Goal: Task Accomplishment & Management: Use online tool/utility

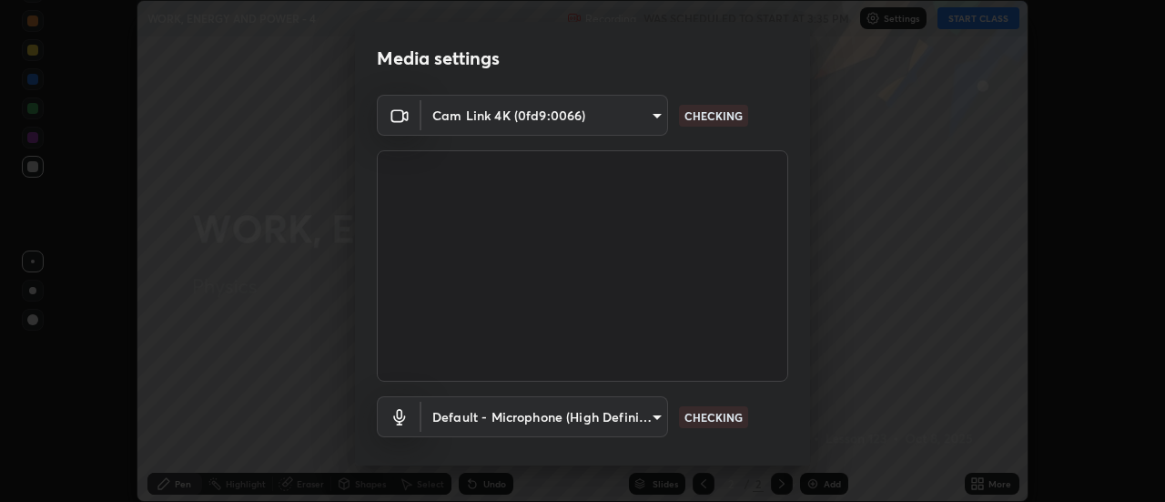
scroll to position [96, 0]
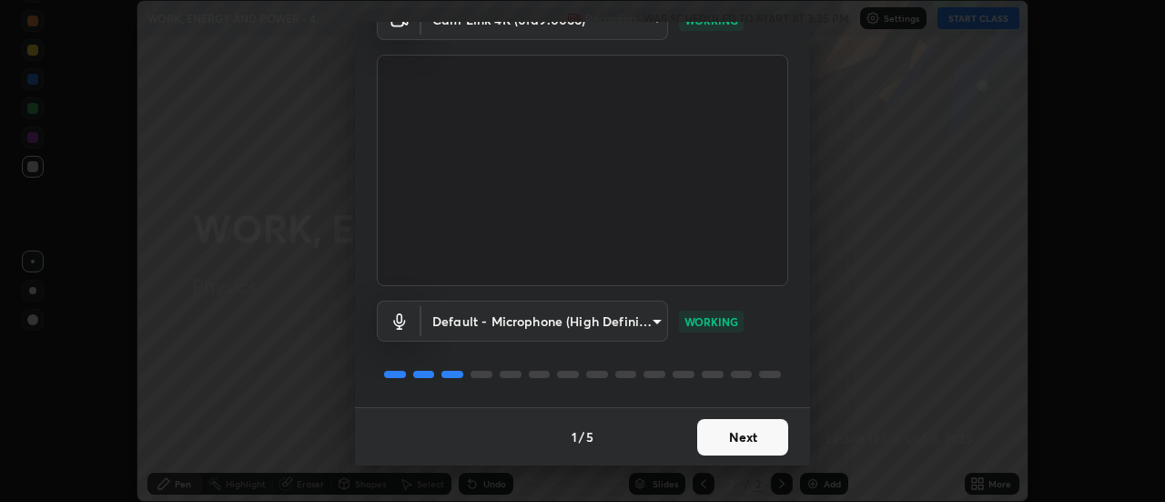
click at [768, 429] on button "Next" at bounding box center [742, 437] width 91 height 36
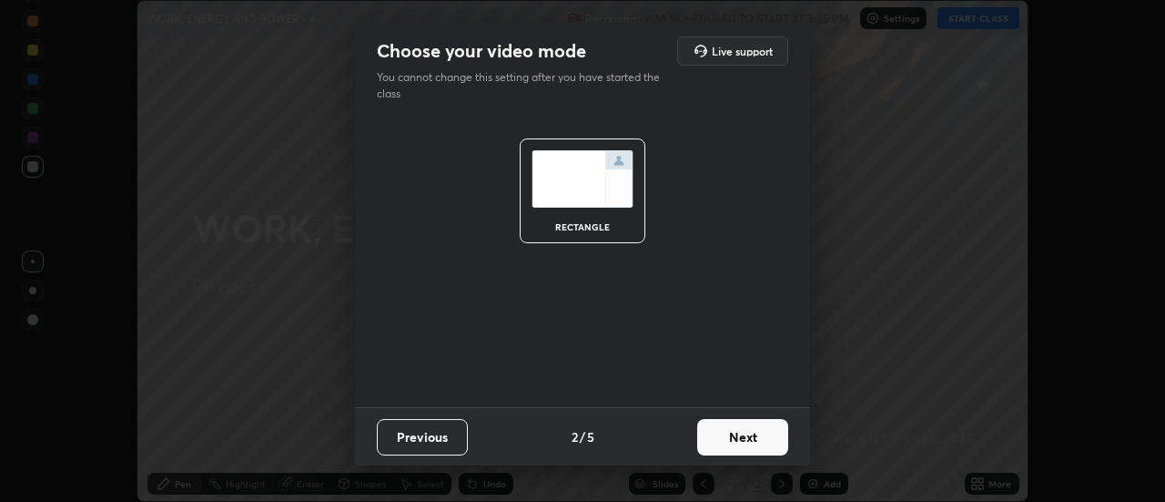
scroll to position [0, 0]
click at [771, 431] on button "Next" at bounding box center [742, 437] width 91 height 36
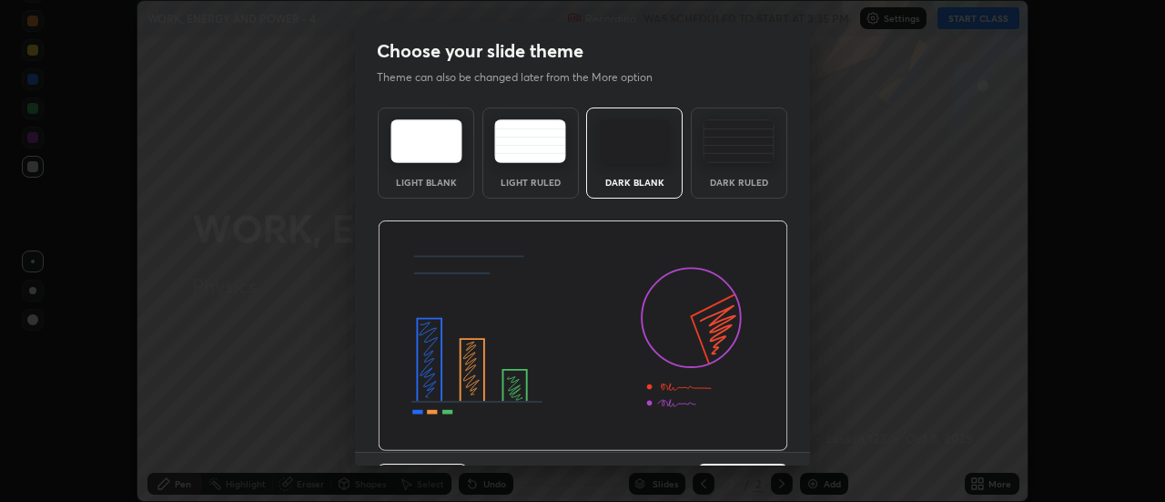
scroll to position [45, 0]
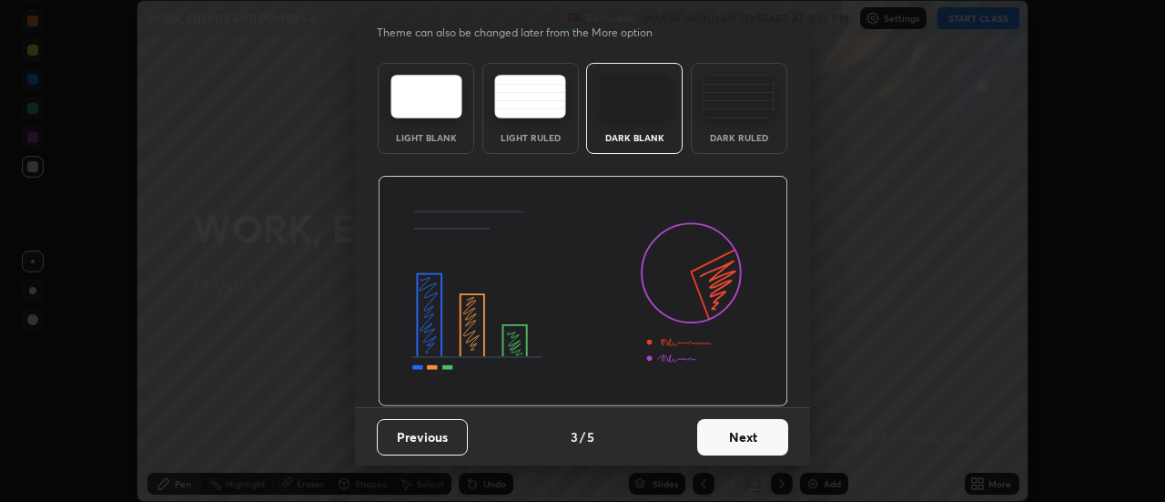
click at [764, 441] on button "Next" at bounding box center [742, 437] width 91 height 36
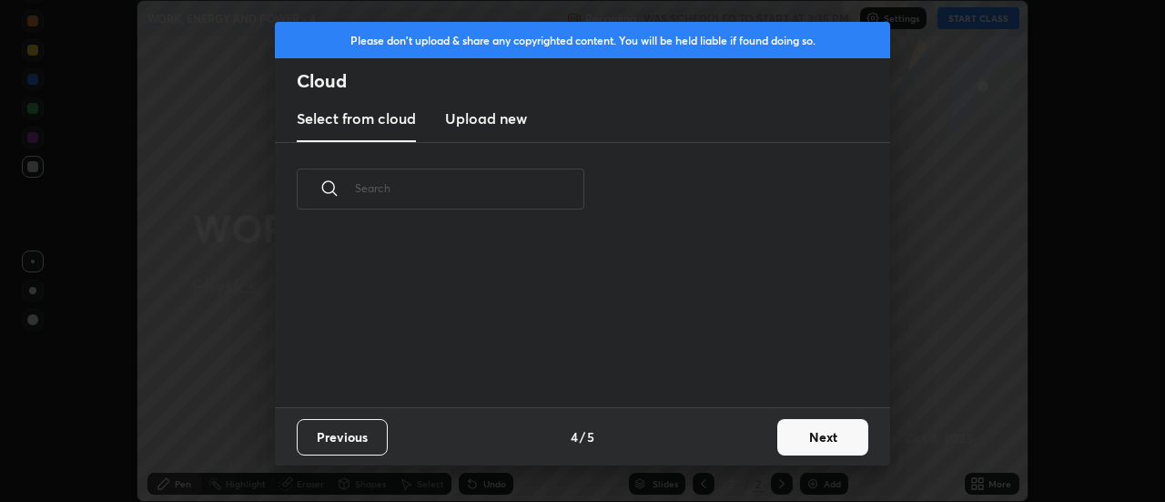
click at [823, 430] on button "Next" at bounding box center [823, 437] width 91 height 36
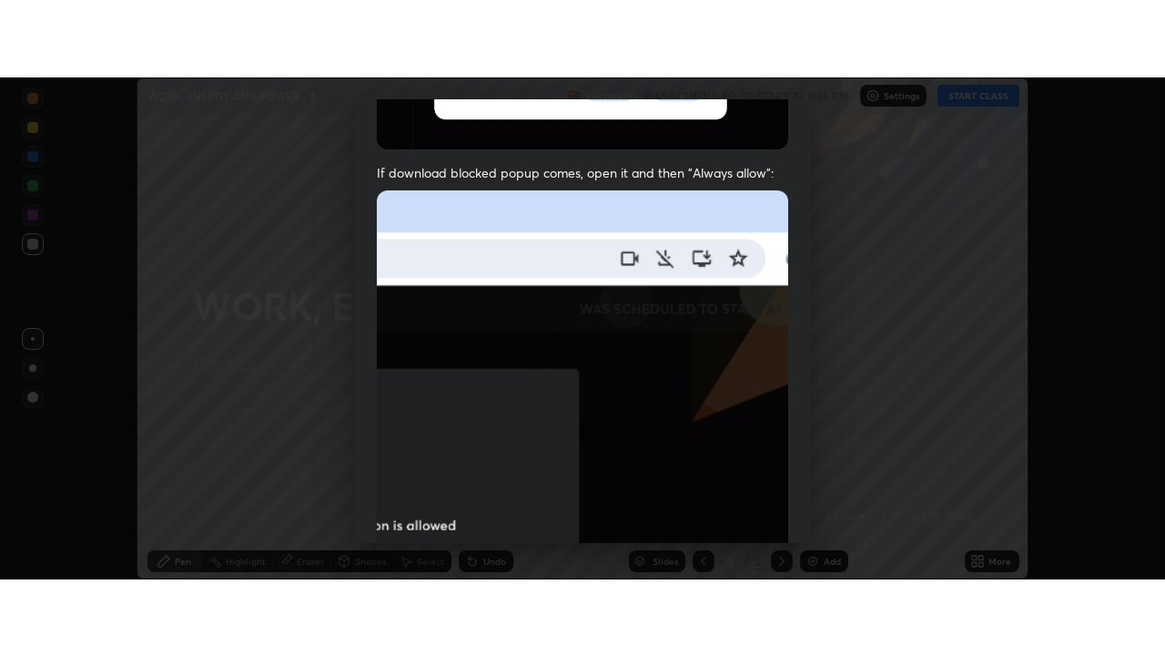
scroll to position [467, 0]
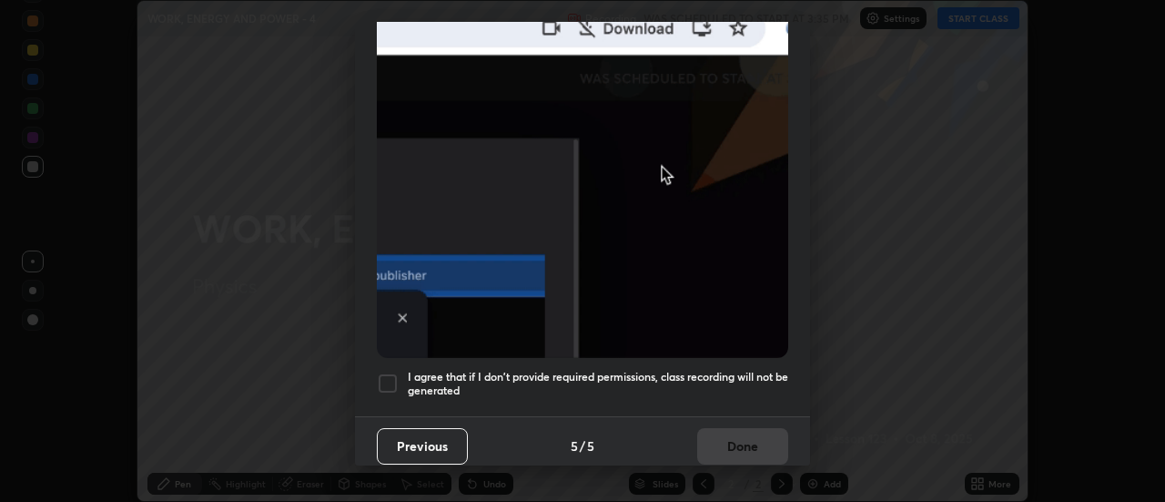
click at [402, 372] on div "I agree that if I don't provide required permissions, class recording will not …" at bounding box center [583, 383] width 412 height 22
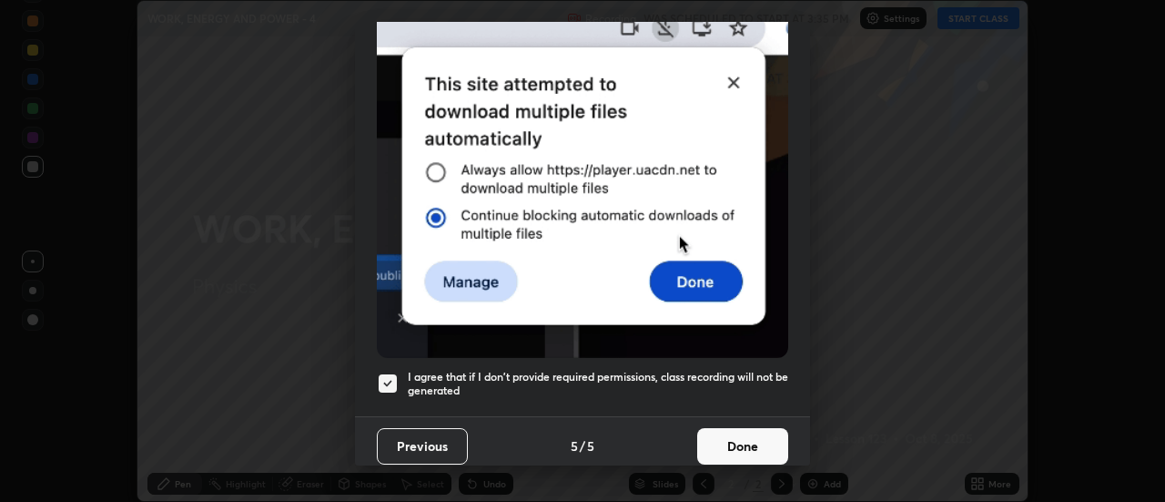
click at [743, 434] on button "Done" at bounding box center [742, 446] width 91 height 36
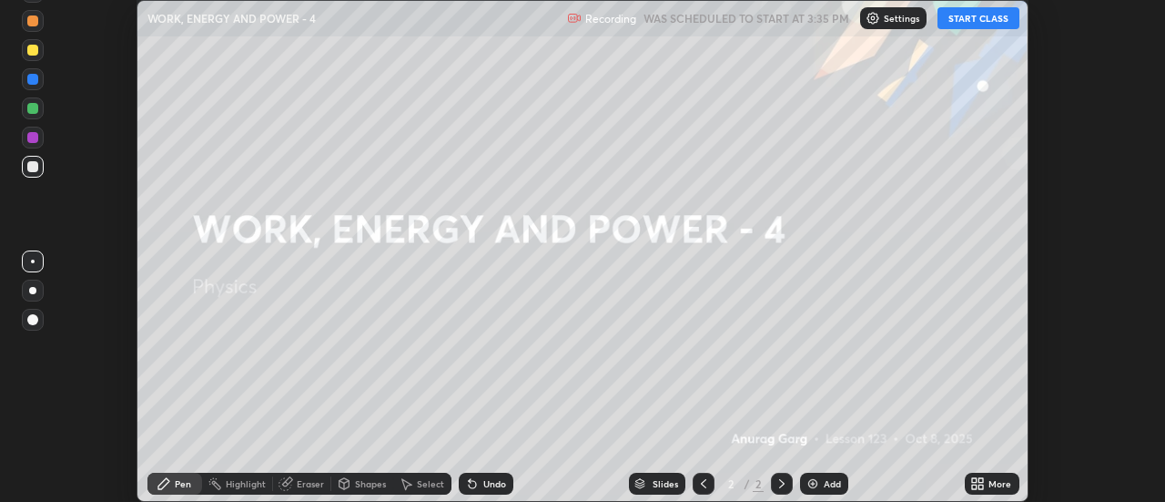
click at [976, 18] on button "START CLASS" at bounding box center [979, 18] width 82 height 22
click at [986, 483] on div "More" at bounding box center [992, 484] width 55 height 22
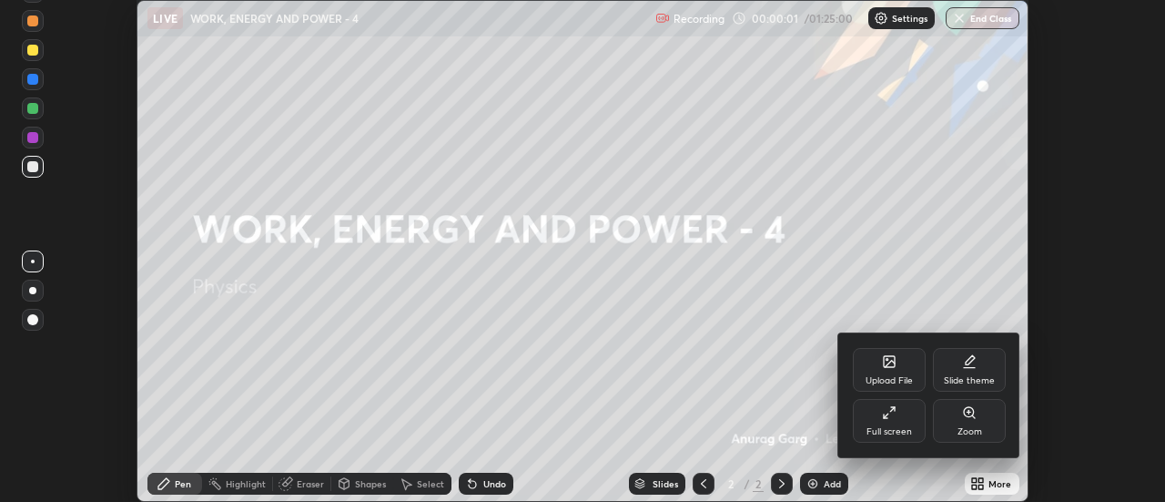
click at [890, 431] on div "Full screen" at bounding box center [890, 431] width 46 height 9
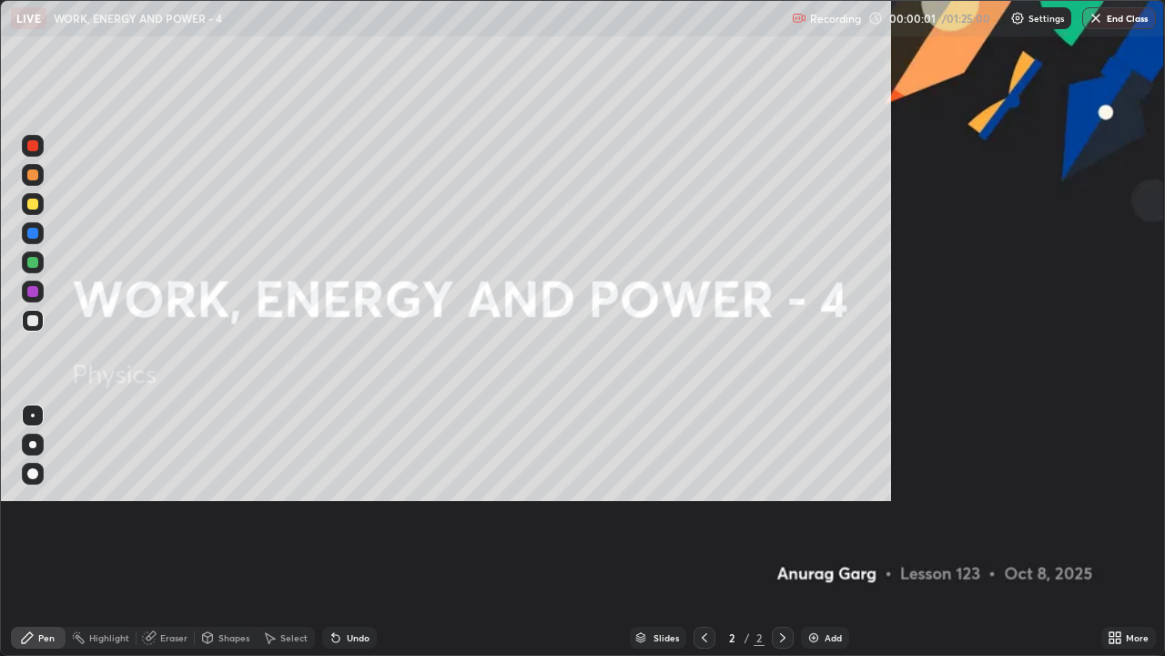
scroll to position [656, 1165]
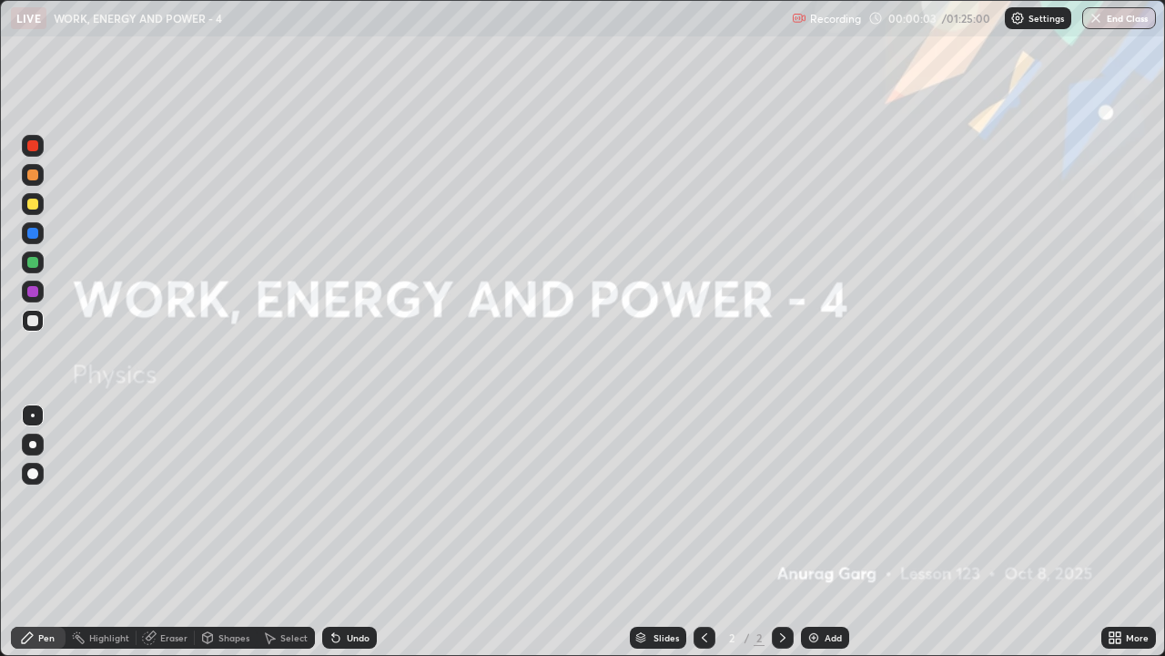
click at [32, 444] on div at bounding box center [32, 444] width 7 height 7
click at [833, 501] on div "Add" at bounding box center [825, 637] width 48 height 22
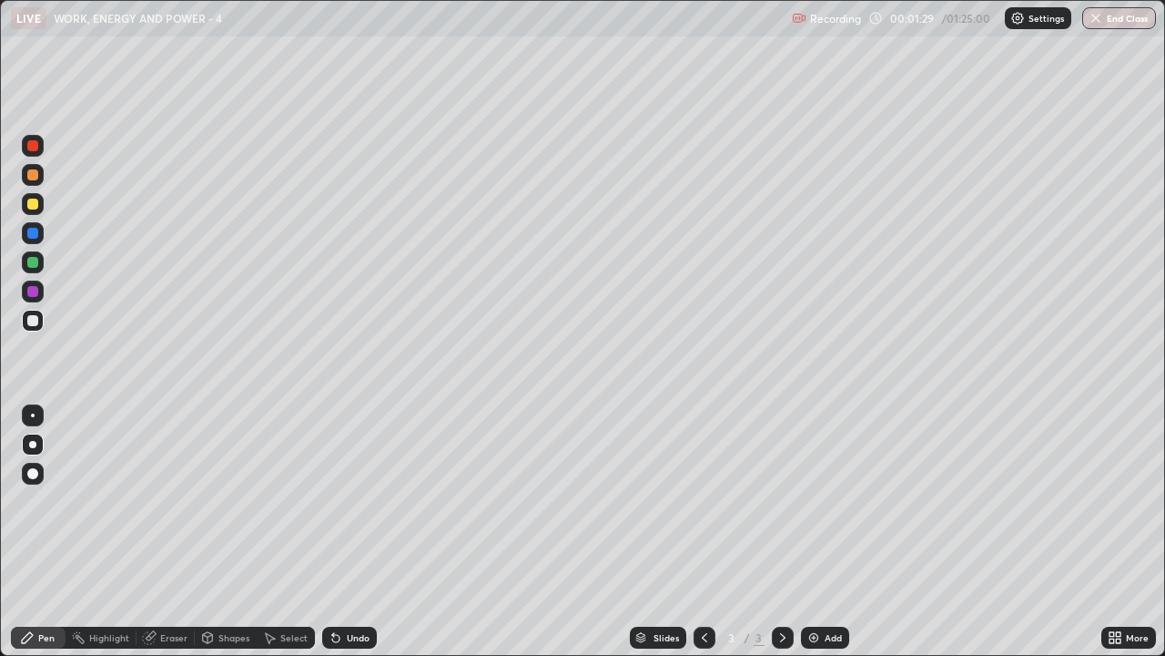
click at [42, 198] on div at bounding box center [33, 204] width 22 height 22
click at [37, 174] on div at bounding box center [32, 174] width 11 height 11
click at [41, 291] on div at bounding box center [33, 291] width 22 height 22
click at [42, 321] on div at bounding box center [33, 321] width 22 height 22
click at [825, 501] on div "Add" at bounding box center [833, 637] width 17 height 9
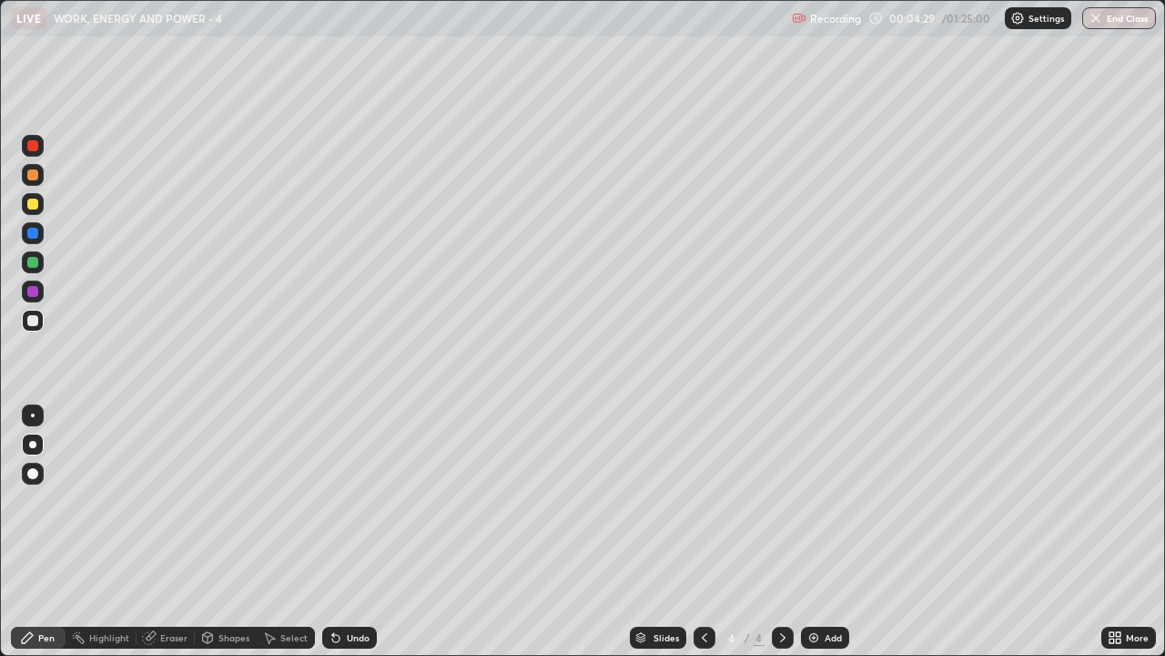
click at [347, 501] on div "Undo" at bounding box center [358, 637] width 23 height 9
click at [807, 501] on img at bounding box center [814, 637] width 15 height 15
click at [703, 501] on icon at bounding box center [704, 637] width 15 height 15
click at [787, 501] on icon at bounding box center [783, 637] width 15 height 15
click at [285, 501] on div "Select" at bounding box center [293, 637] width 27 height 9
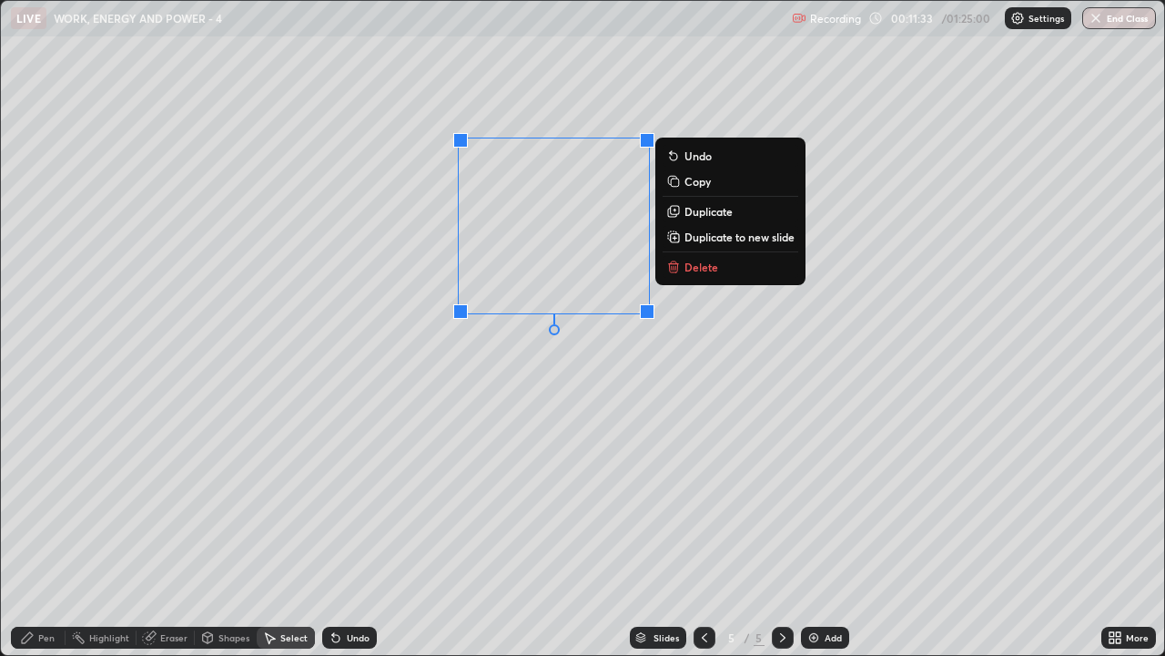
click at [676, 268] on icon at bounding box center [676, 268] width 0 height 4
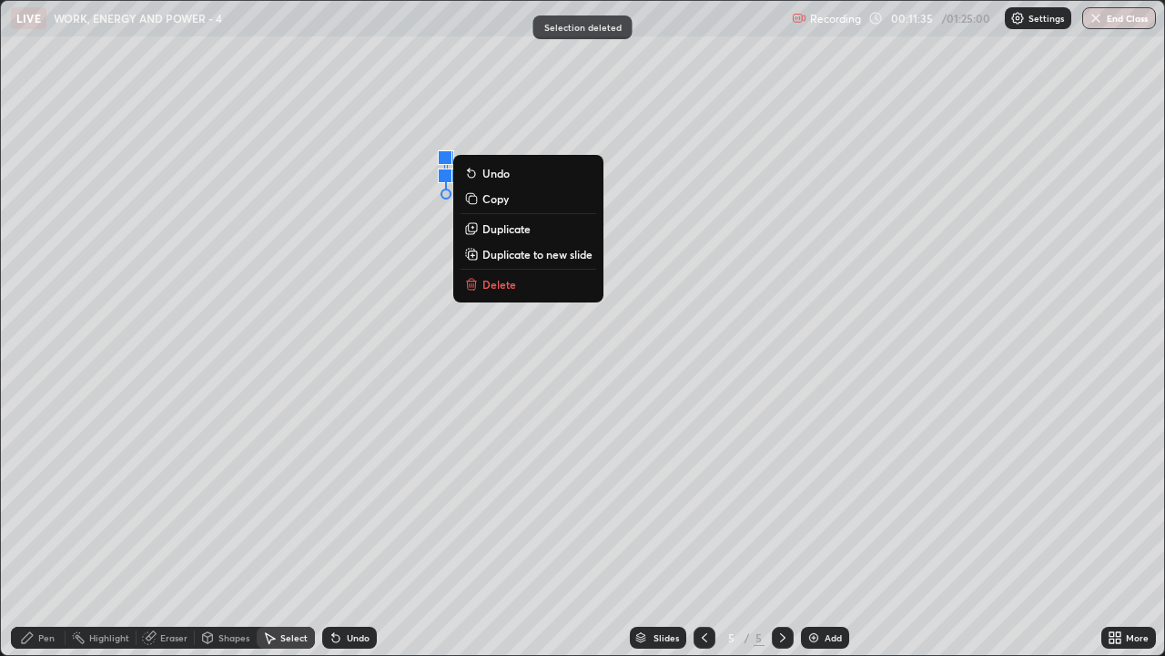
click at [490, 294] on button "Delete" at bounding box center [529, 284] width 136 height 22
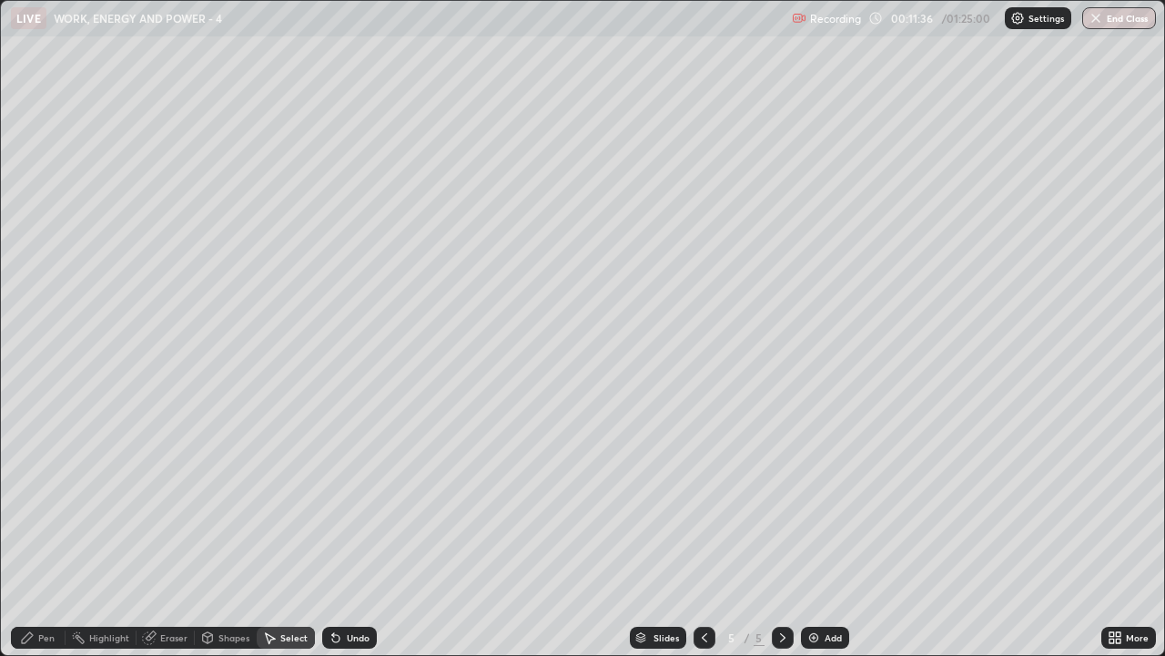
click at [36, 501] on div "Pen" at bounding box center [38, 637] width 55 height 22
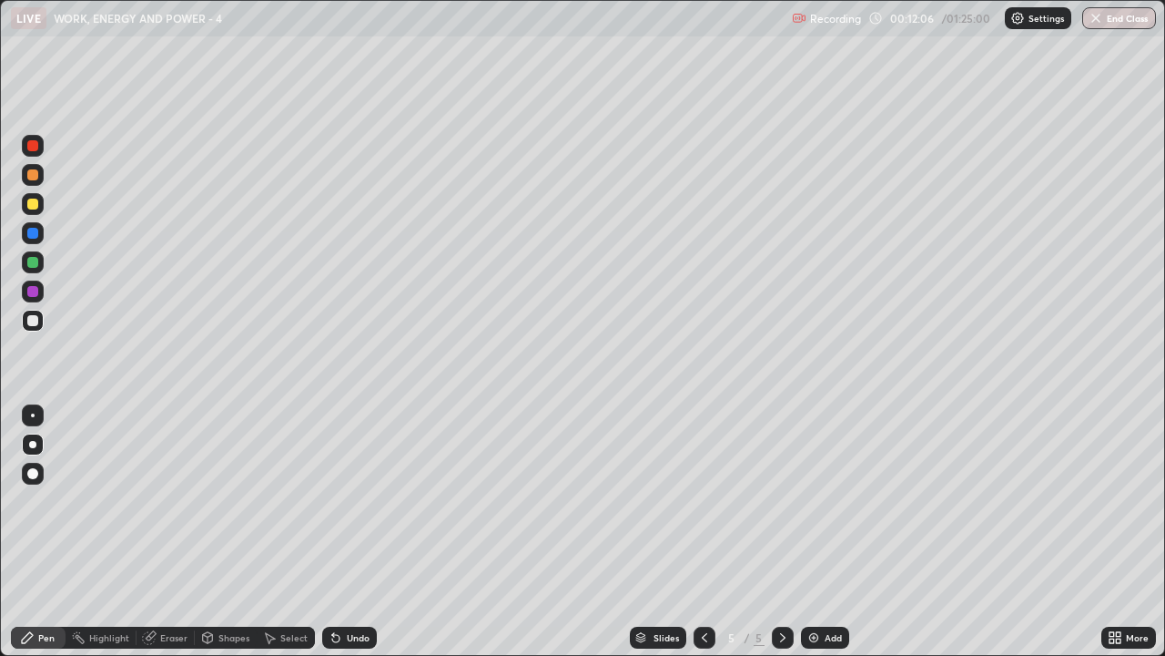
click at [357, 501] on div "Undo" at bounding box center [358, 637] width 23 height 9
click at [831, 501] on div "Add" at bounding box center [825, 637] width 48 height 22
click at [39, 204] on div at bounding box center [33, 204] width 22 height 22
click at [820, 501] on div "Add" at bounding box center [825, 637] width 48 height 22
click at [364, 501] on div "Undo" at bounding box center [358, 637] width 23 height 9
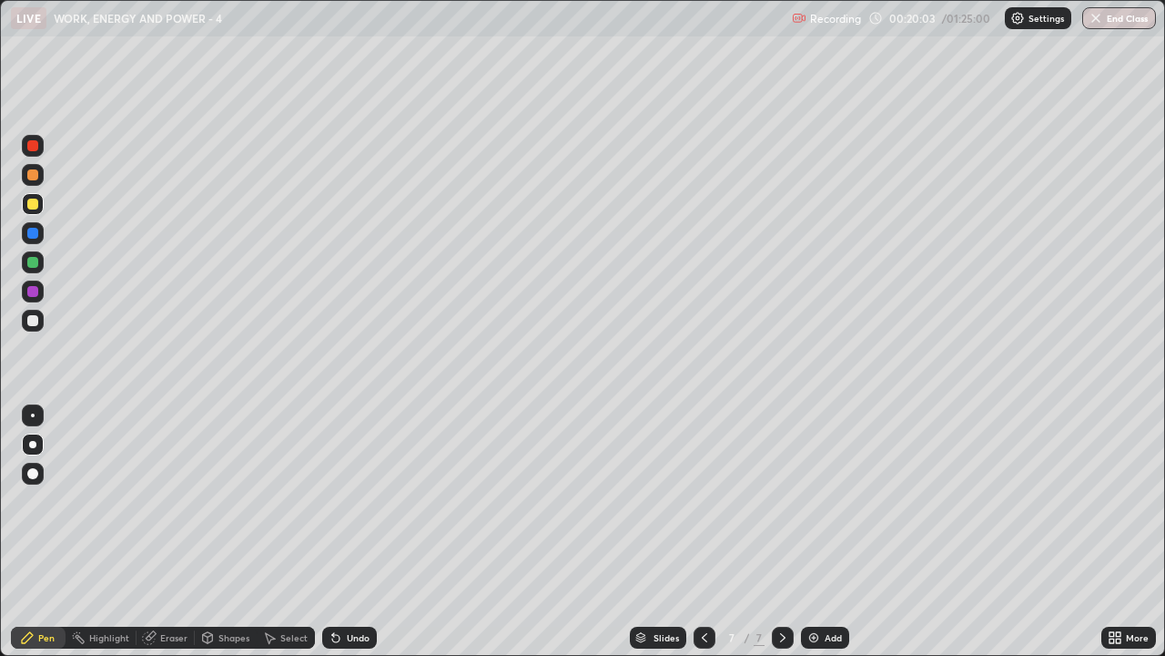
click at [360, 501] on div "Undo" at bounding box center [358, 637] width 23 height 9
click at [365, 501] on div "Undo" at bounding box center [358, 637] width 23 height 9
click at [362, 501] on div "Undo" at bounding box center [358, 637] width 23 height 9
click at [36, 321] on div at bounding box center [32, 320] width 11 height 11
click at [41, 174] on div at bounding box center [33, 175] width 22 height 22
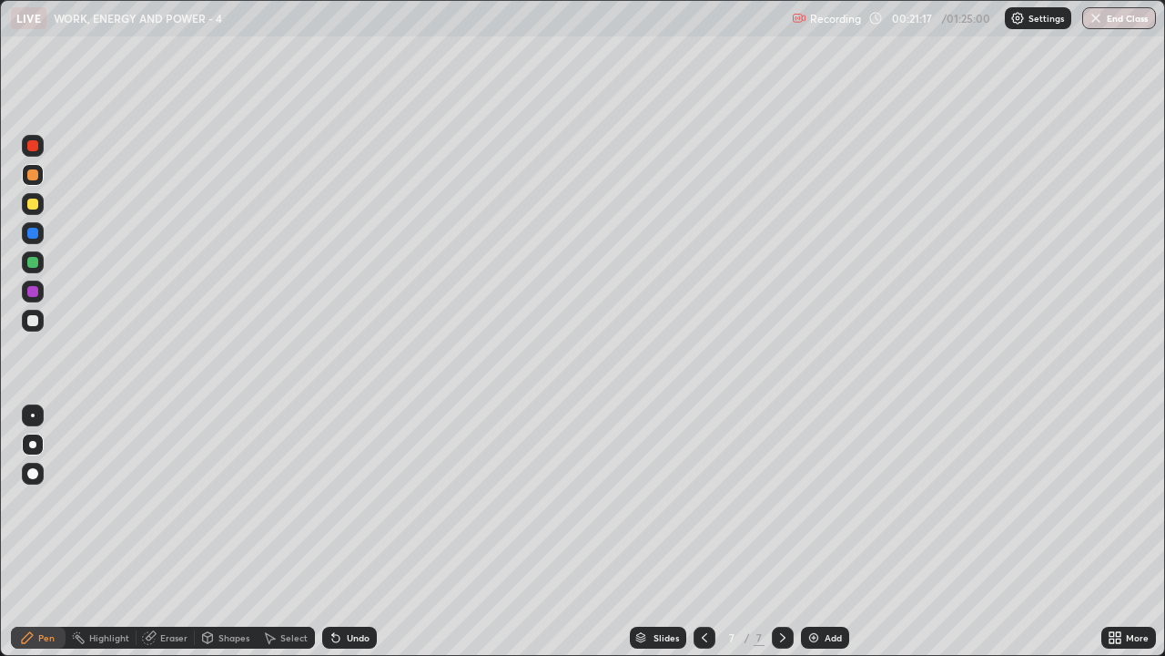
click at [35, 323] on div at bounding box center [32, 320] width 11 height 11
click at [174, 501] on div "Eraser" at bounding box center [173, 637] width 27 height 9
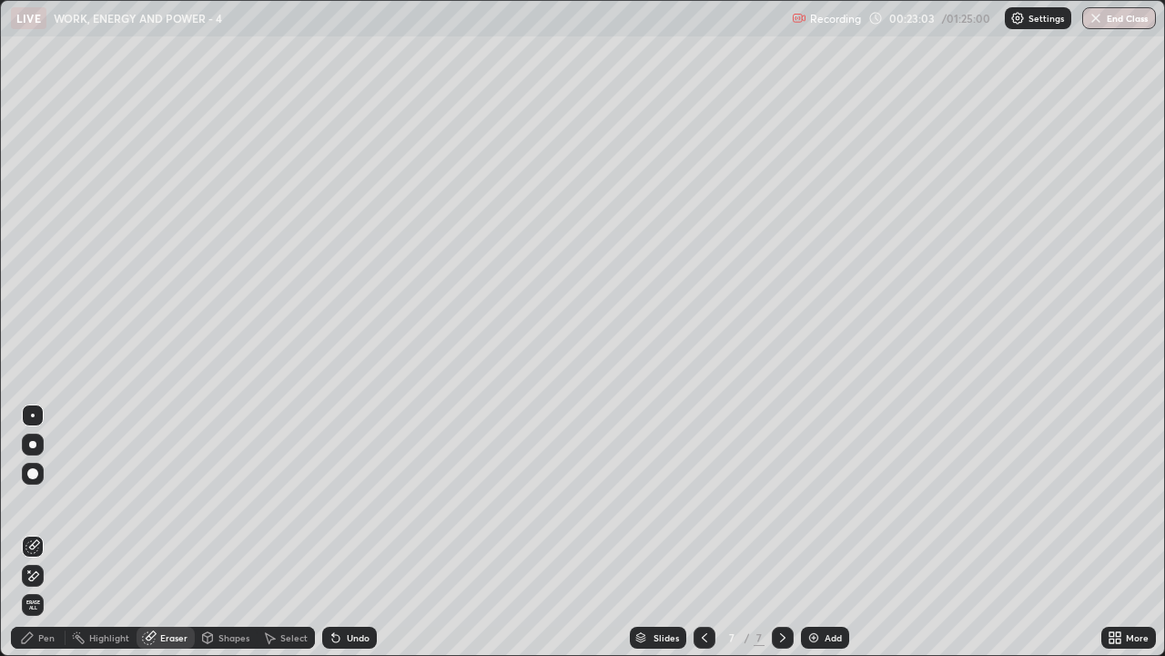
click at [74, 501] on circle at bounding box center [75, 634] width 2 height 2
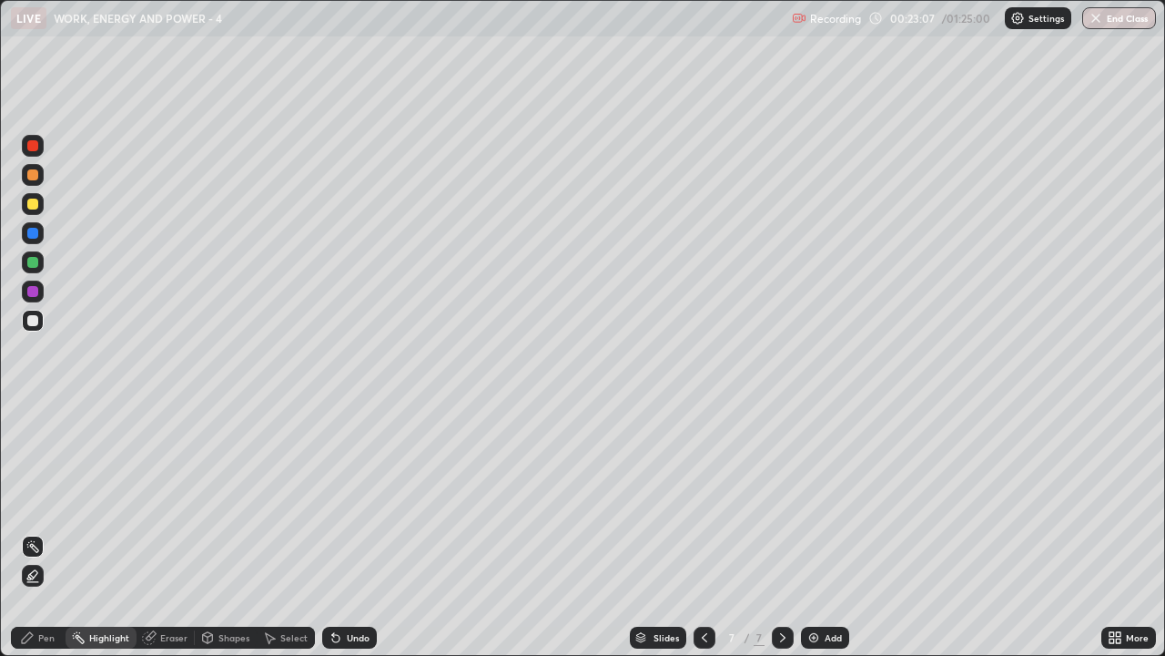
click at [172, 501] on div "Eraser" at bounding box center [173, 637] width 27 height 9
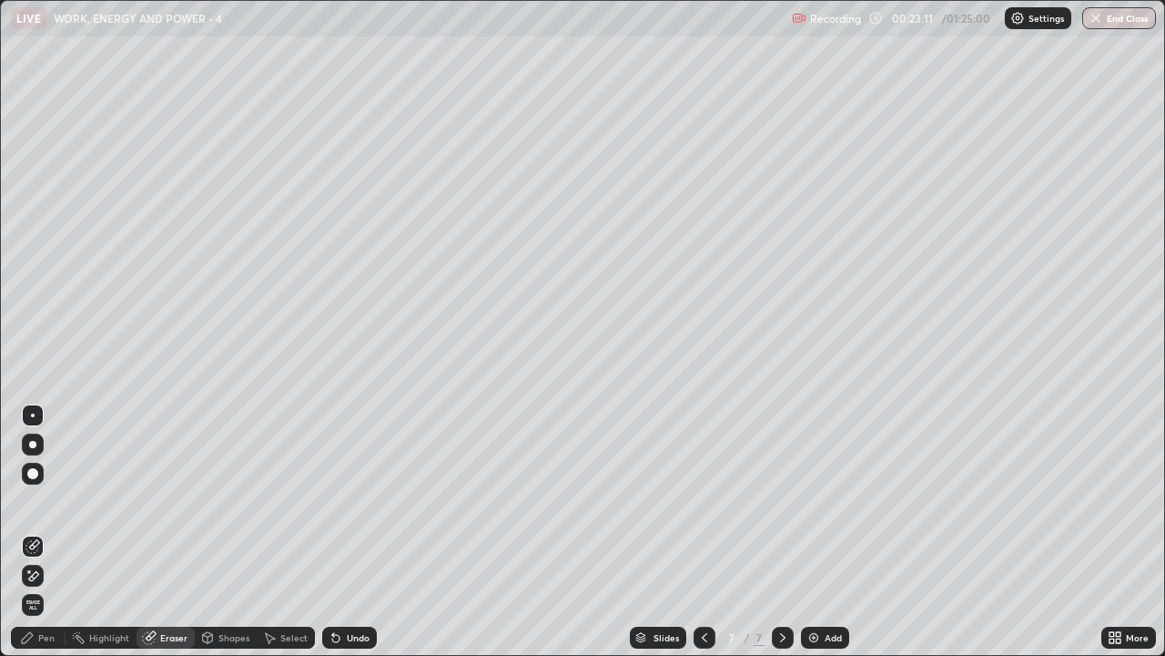
click at [46, 501] on div "Pen" at bounding box center [46, 637] width 16 height 9
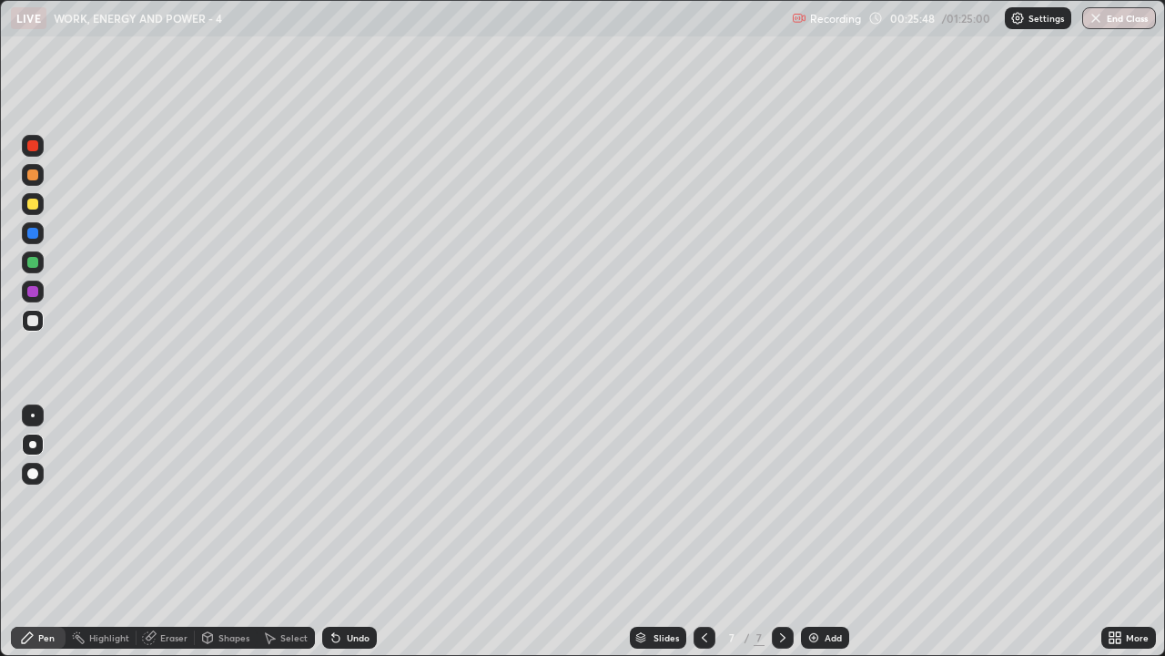
click at [297, 501] on div "Select" at bounding box center [286, 637] width 58 height 22
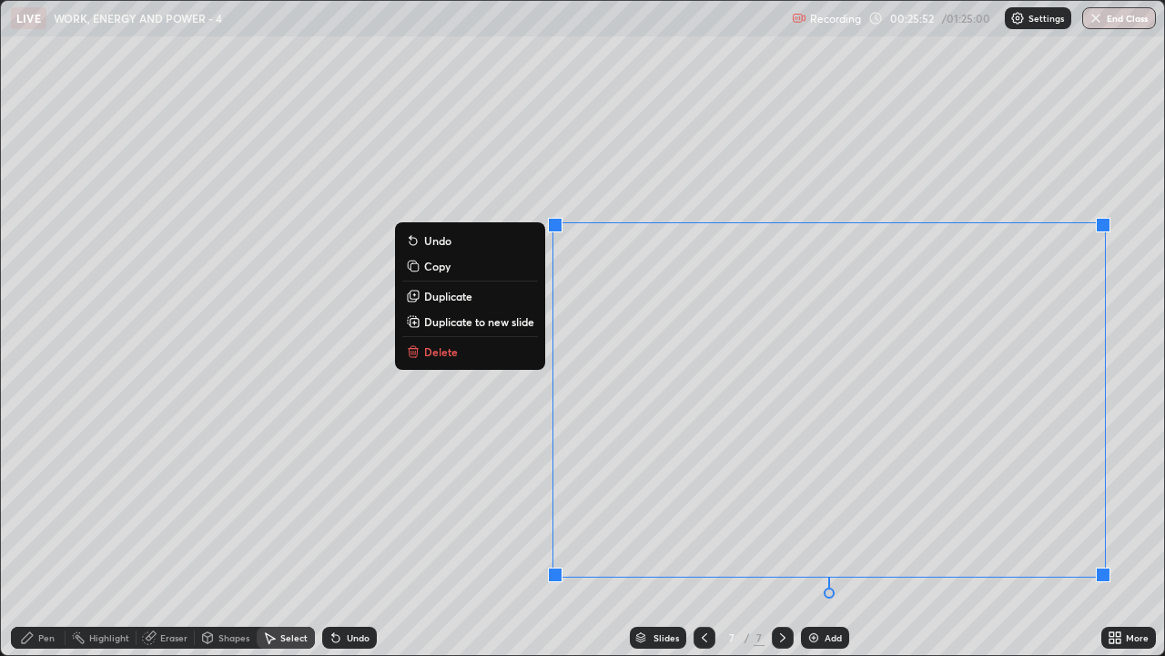
click at [535, 357] on button "Delete" at bounding box center [470, 352] width 136 height 22
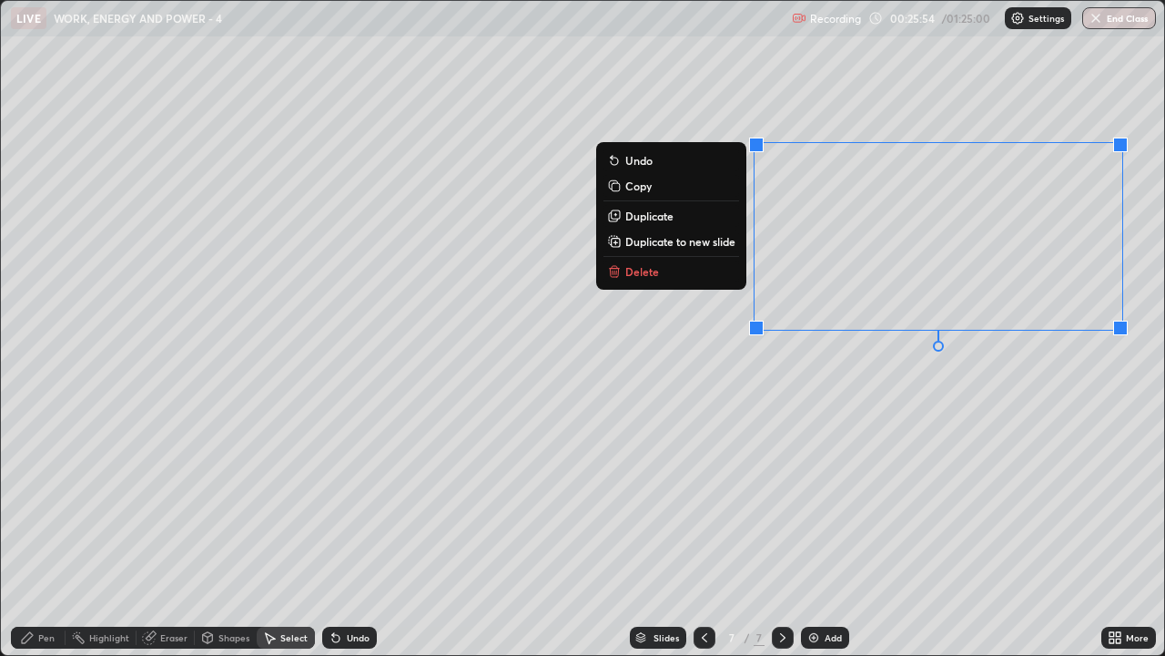
click at [684, 273] on button "Delete" at bounding box center [672, 271] width 136 height 22
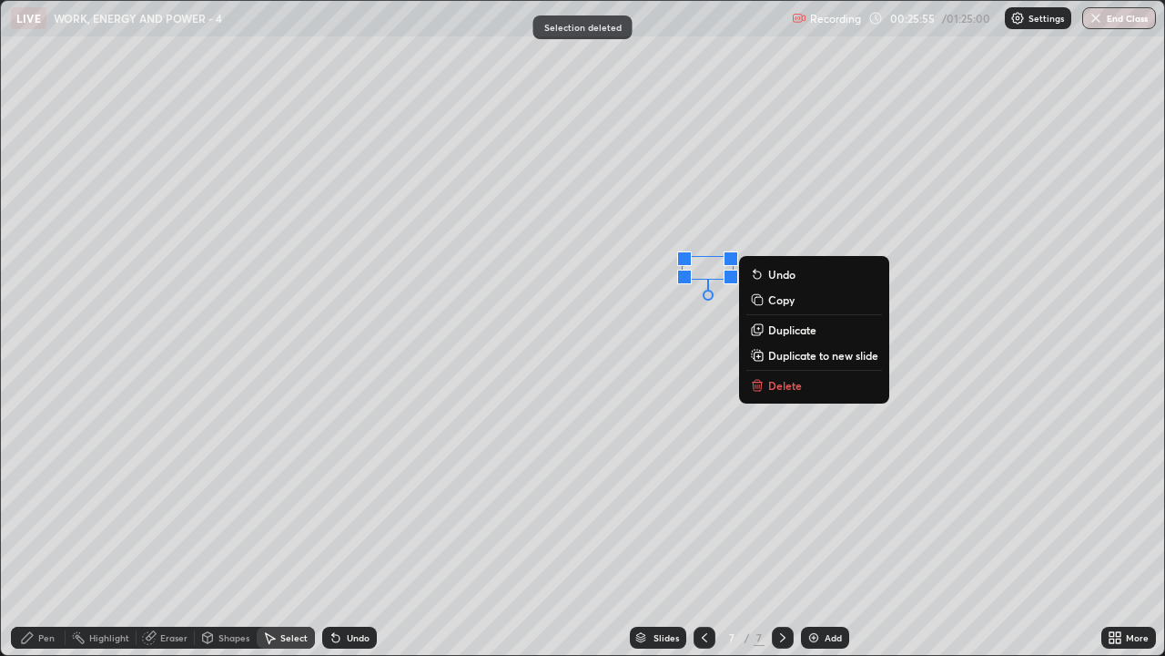
click at [784, 382] on p "Delete" at bounding box center [785, 385] width 34 height 15
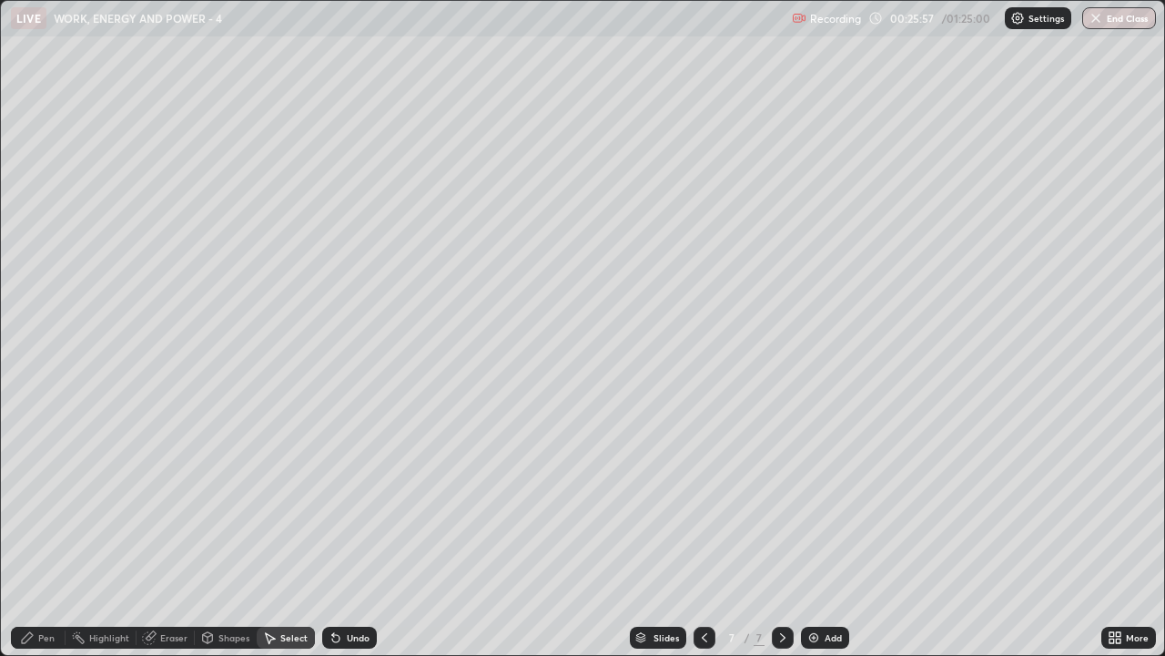
click at [51, 501] on div "Pen" at bounding box center [38, 637] width 55 height 22
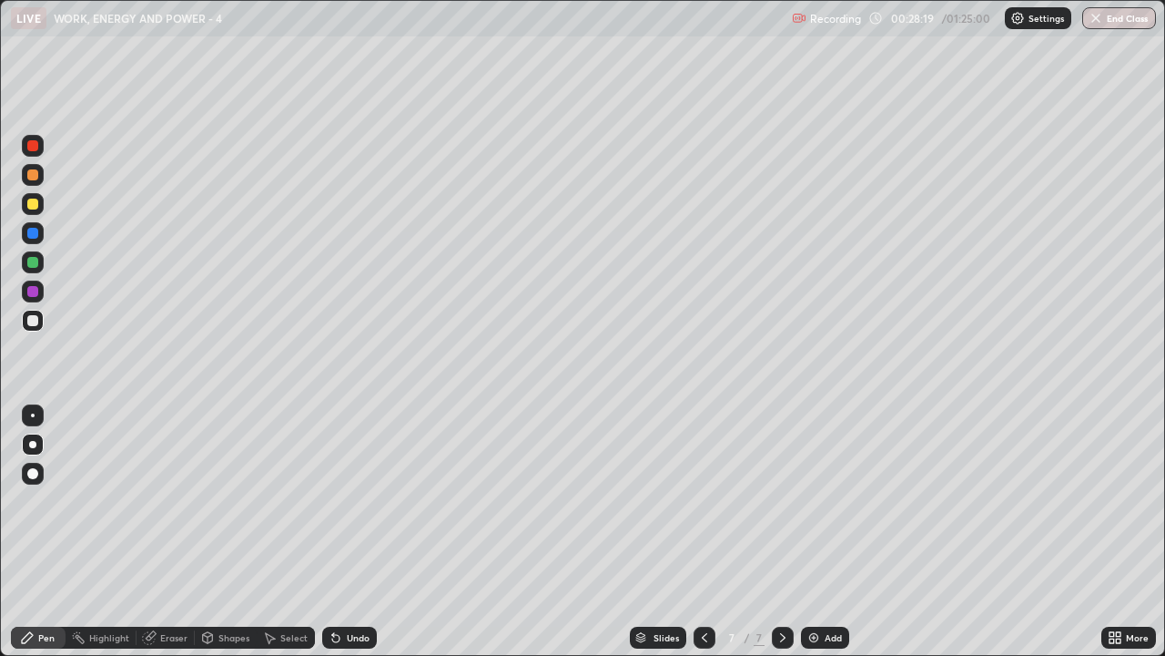
click at [823, 501] on div "Add" at bounding box center [825, 637] width 48 height 22
click at [33, 205] on div at bounding box center [32, 203] width 11 height 11
click at [35, 316] on div at bounding box center [32, 320] width 11 height 11
click at [811, 501] on img at bounding box center [814, 637] width 15 height 15
click at [359, 501] on div "Undo" at bounding box center [358, 637] width 23 height 9
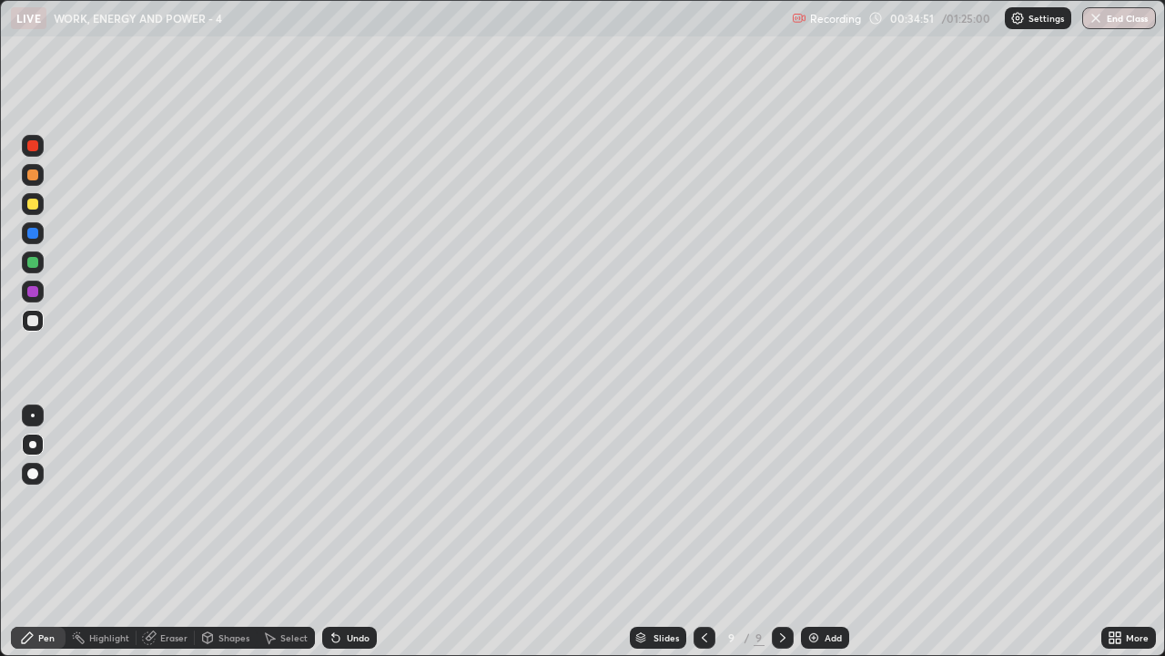
click at [355, 501] on div "Undo" at bounding box center [358, 637] width 23 height 9
click at [357, 501] on div "Undo" at bounding box center [358, 637] width 23 height 9
click at [354, 501] on div "Undo" at bounding box center [358, 637] width 23 height 9
click at [32, 205] on div at bounding box center [32, 203] width 11 height 11
click at [819, 501] on div "Add" at bounding box center [825, 637] width 48 height 22
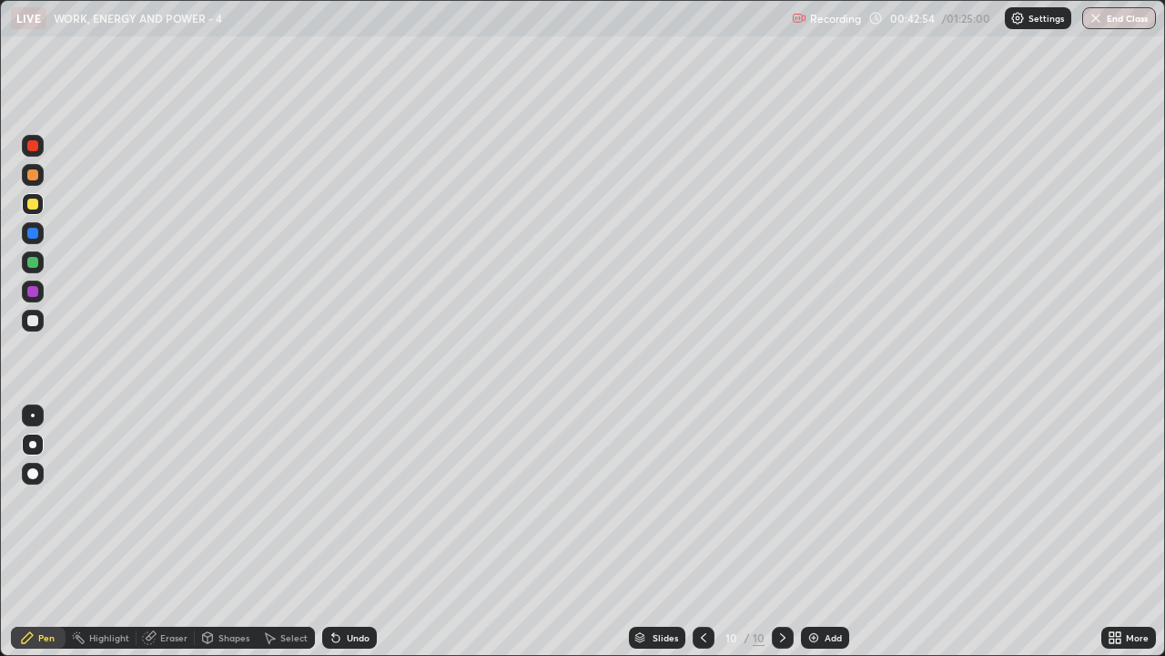
click at [352, 501] on div "Undo" at bounding box center [358, 637] width 23 height 9
click at [359, 501] on div "Undo" at bounding box center [349, 637] width 55 height 22
click at [173, 501] on div "Eraser" at bounding box center [173, 637] width 27 height 9
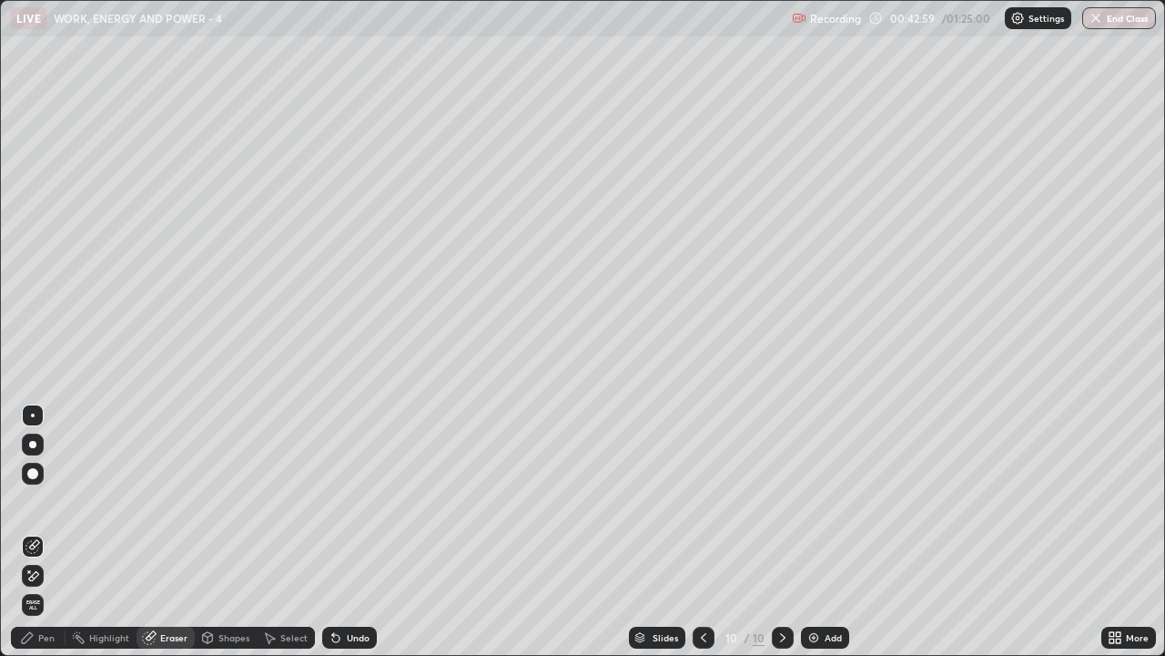
click at [45, 501] on div "Pen" at bounding box center [46, 637] width 16 height 9
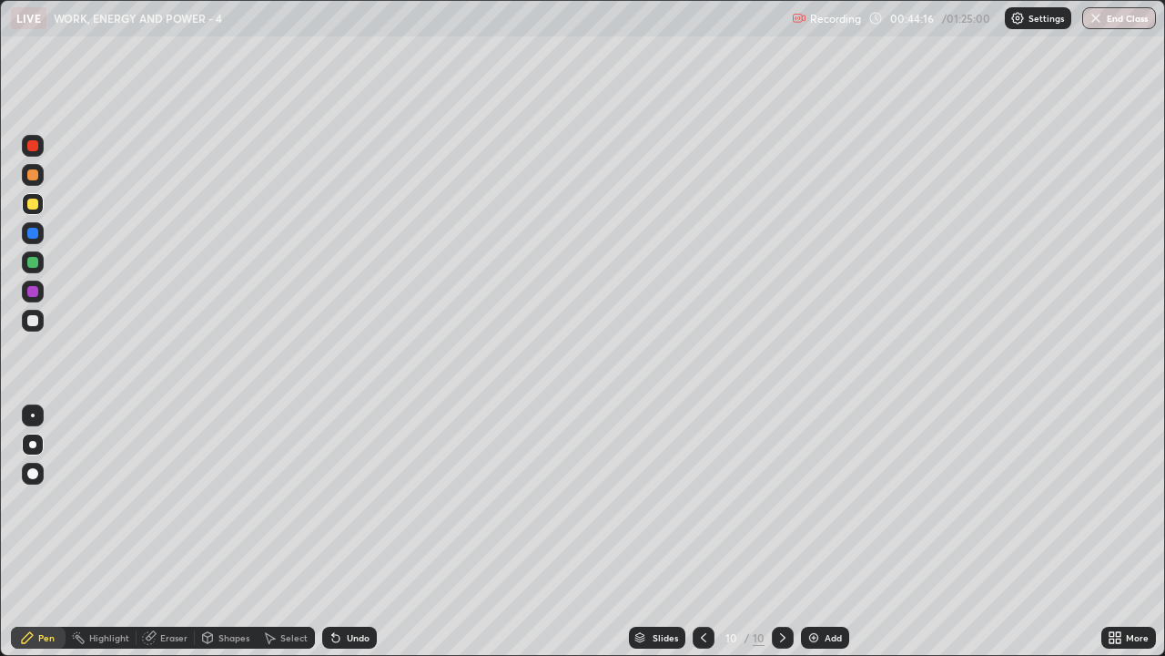
click at [37, 328] on div at bounding box center [33, 321] width 22 height 22
click at [811, 501] on img at bounding box center [814, 637] width 15 height 15
click at [35, 173] on div at bounding box center [32, 174] width 11 height 11
click at [170, 501] on div "Eraser" at bounding box center [173, 637] width 27 height 9
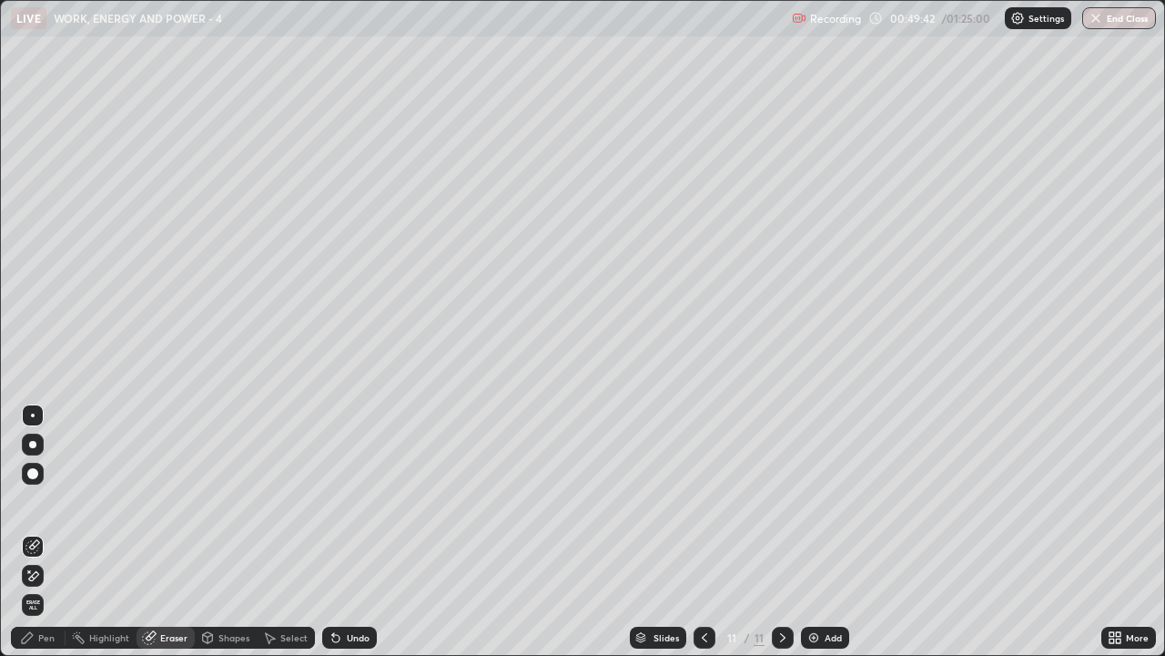
click at [51, 501] on div "Pen" at bounding box center [38, 637] width 55 height 22
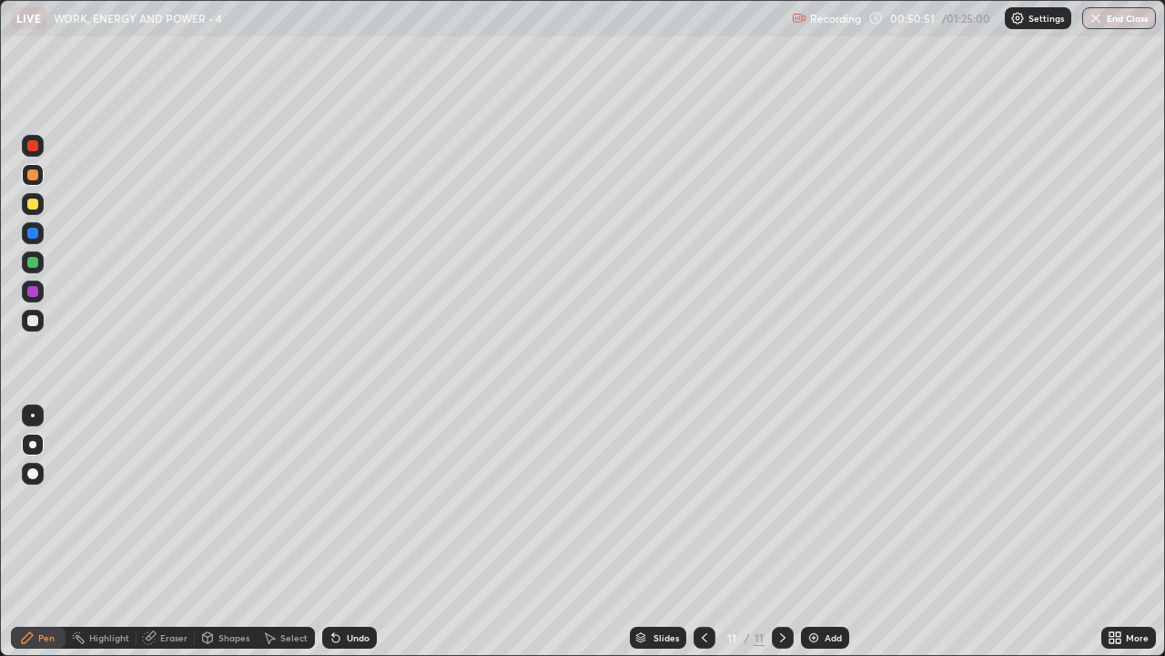
click at [360, 501] on div "Undo" at bounding box center [349, 637] width 55 height 22
click at [362, 501] on div "Undo" at bounding box center [358, 637] width 23 height 9
click at [361, 501] on div "Undo" at bounding box center [349, 637] width 55 height 22
click at [362, 501] on div "Undo" at bounding box center [349, 637] width 55 height 22
click at [364, 501] on div "Undo" at bounding box center [349, 637] width 55 height 22
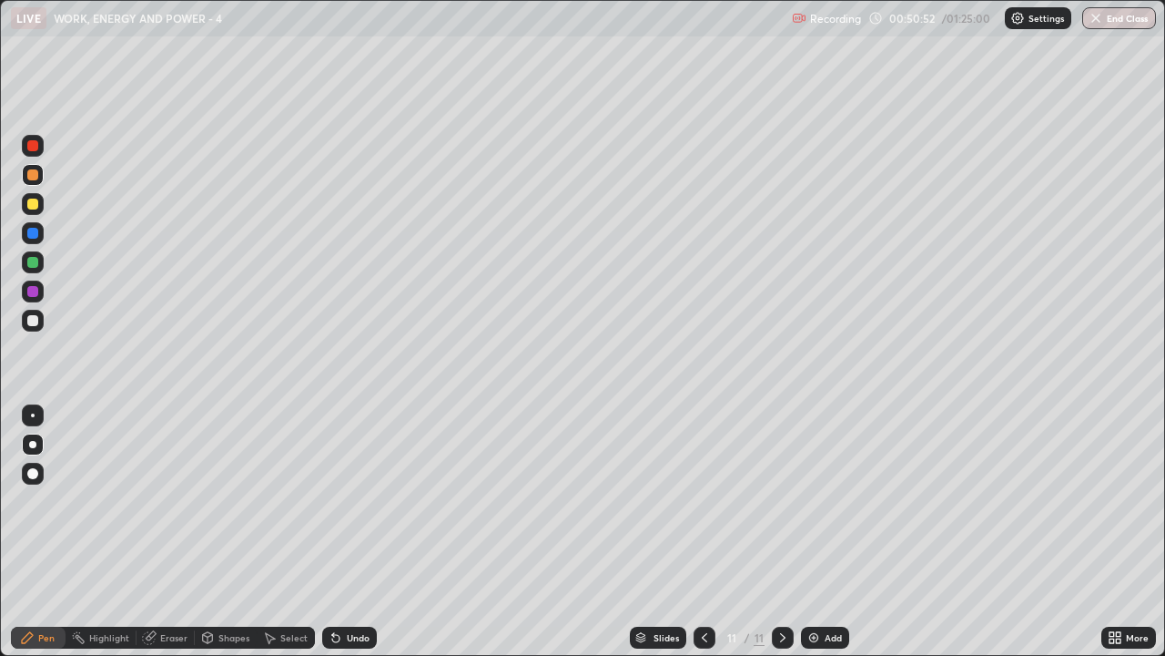
click at [364, 501] on div "Undo" at bounding box center [349, 637] width 55 height 22
click at [365, 501] on div "Undo" at bounding box center [349, 637] width 55 height 22
click at [369, 501] on div "Undo" at bounding box center [349, 637] width 55 height 22
click at [370, 501] on div "Undo" at bounding box center [349, 637] width 55 height 22
click at [41, 318] on div at bounding box center [33, 321] width 22 height 22
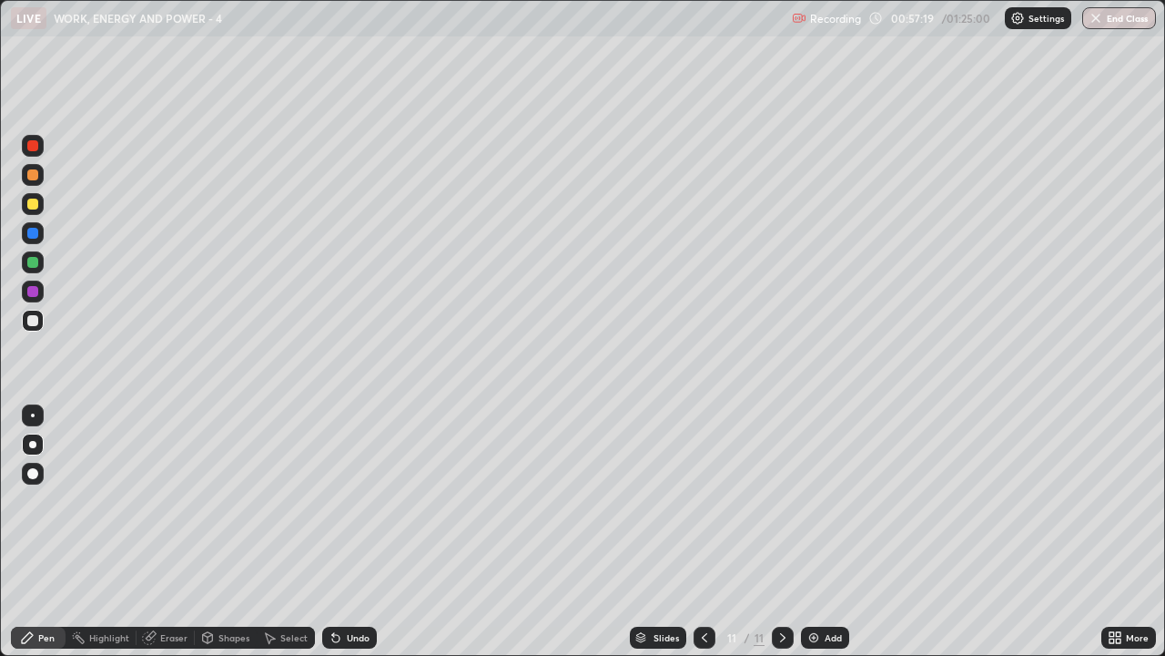
click at [35, 321] on div at bounding box center [32, 320] width 11 height 11
click at [824, 501] on div "Add" at bounding box center [825, 637] width 48 height 22
click at [33, 178] on div at bounding box center [32, 174] width 11 height 11
click at [35, 323] on div at bounding box center [32, 320] width 11 height 11
click at [34, 209] on div at bounding box center [32, 203] width 11 height 11
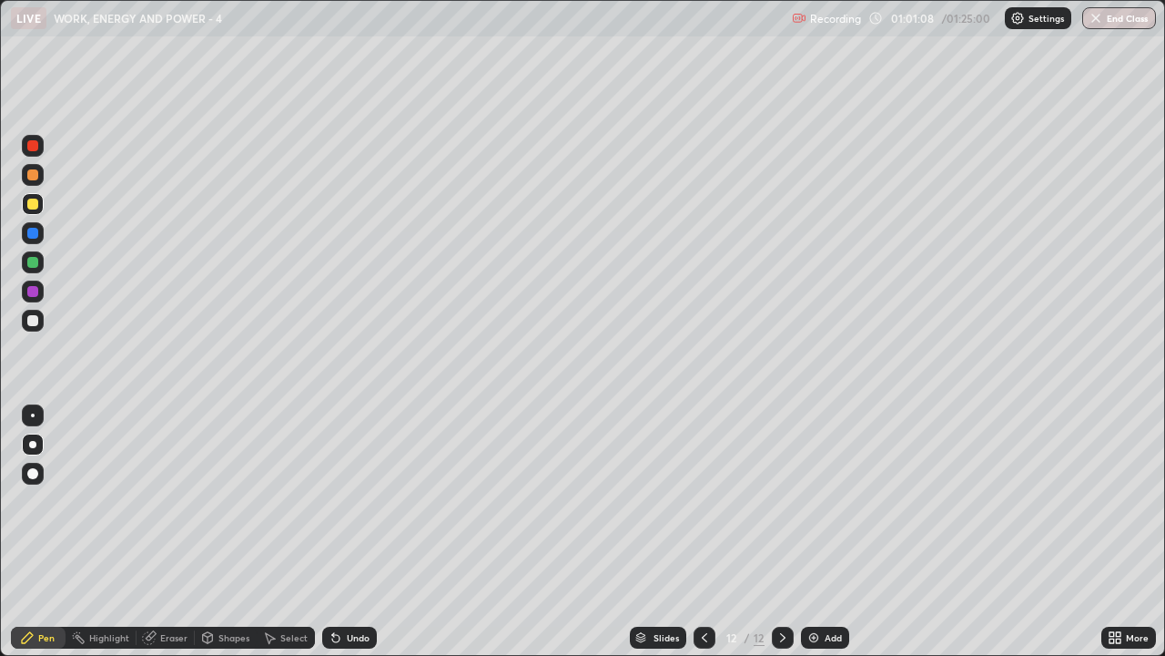
click at [369, 501] on div "Undo" at bounding box center [349, 637] width 55 height 22
click at [177, 501] on div "Eraser" at bounding box center [173, 637] width 27 height 9
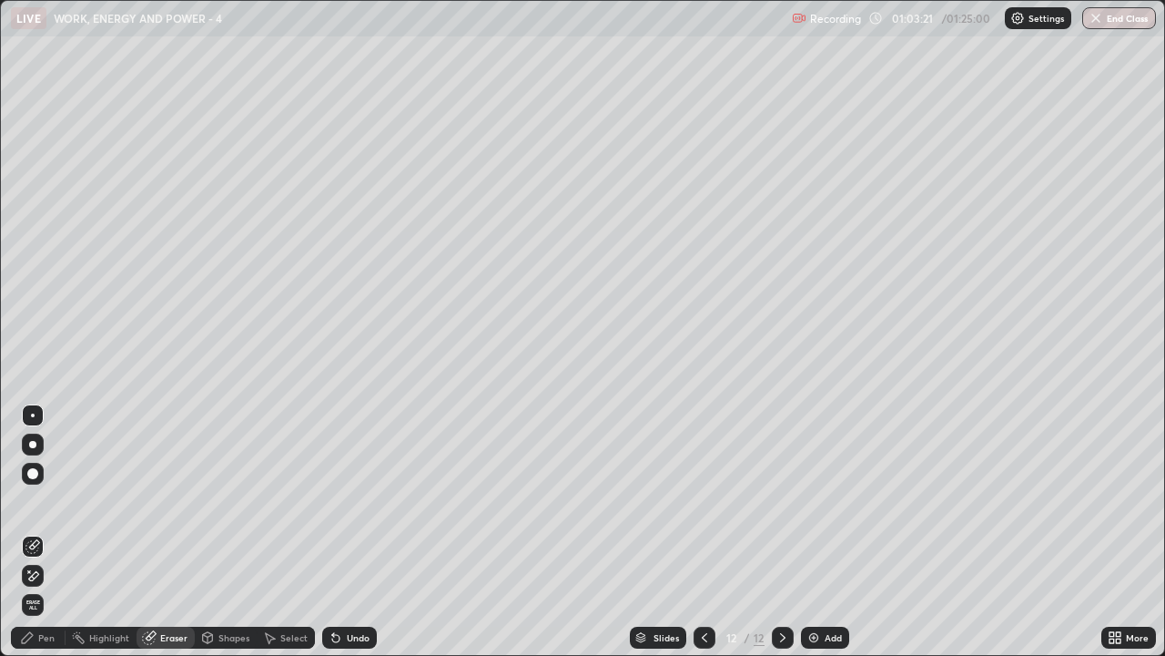
click at [47, 501] on div "Pen" at bounding box center [46, 637] width 16 height 9
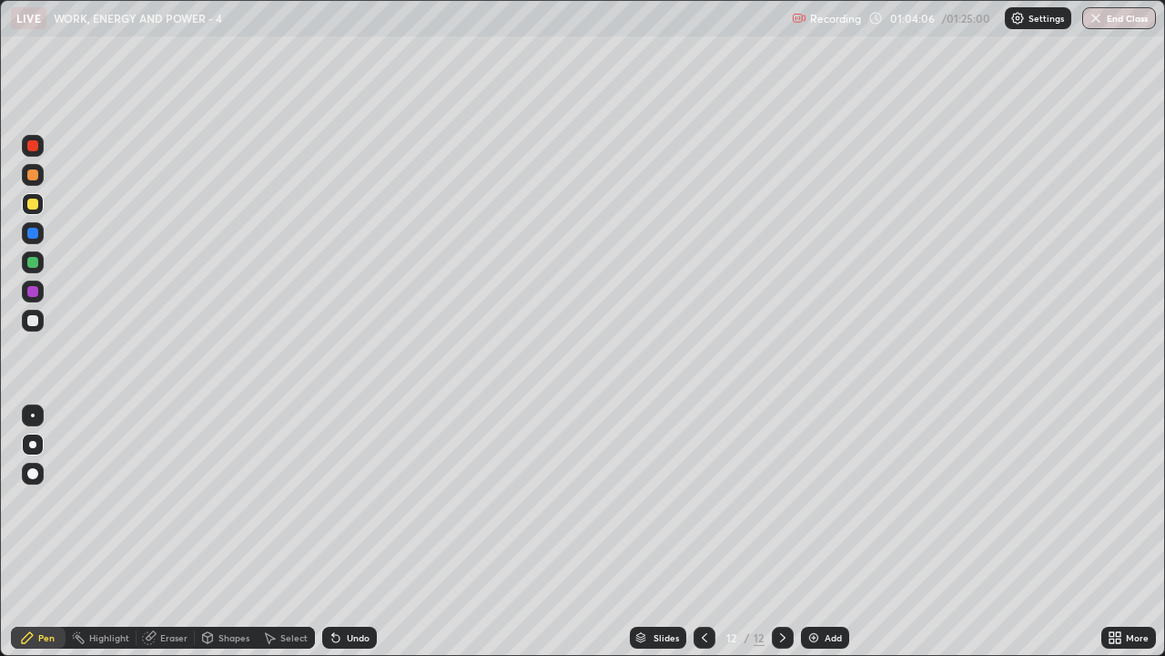
click at [819, 501] on div "Add" at bounding box center [825, 637] width 48 height 22
click at [50, 88] on div "Erase all" at bounding box center [33, 327] width 44 height 583
click at [353, 501] on div "Undo" at bounding box center [358, 637] width 23 height 9
click at [33, 317] on div at bounding box center [32, 320] width 11 height 11
click at [34, 176] on div at bounding box center [32, 174] width 11 height 11
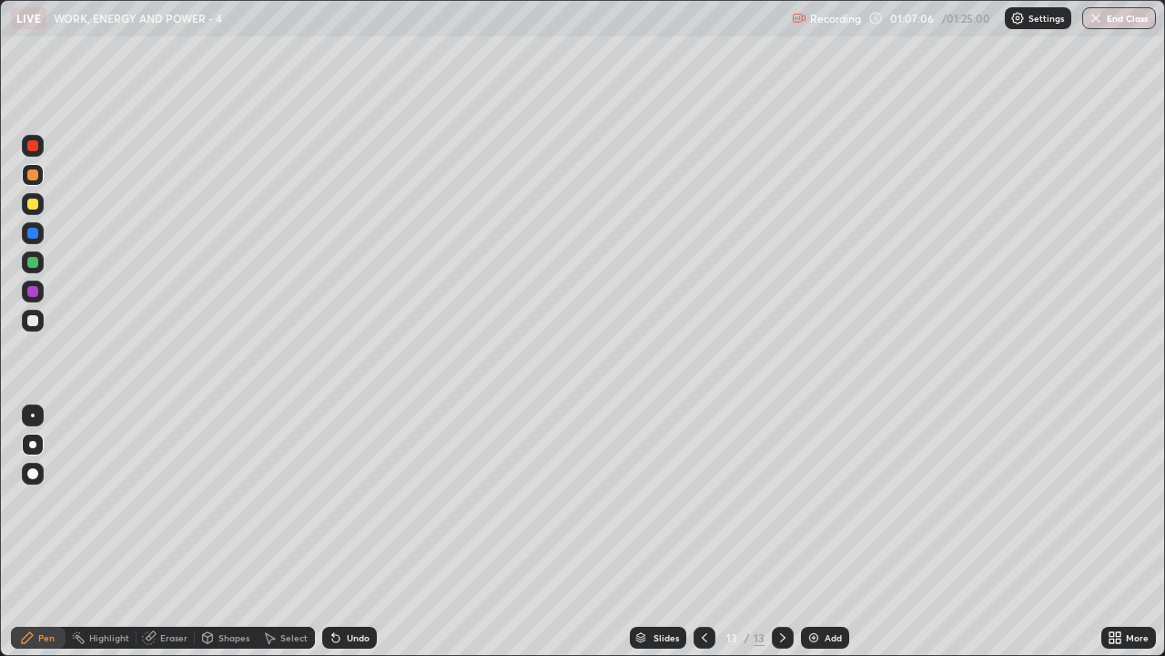
click at [359, 501] on div "Undo" at bounding box center [349, 637] width 55 height 22
click at [354, 501] on div "Undo" at bounding box center [358, 637] width 23 height 9
click at [41, 288] on div at bounding box center [33, 291] width 22 height 22
click at [36, 323] on div at bounding box center [32, 320] width 11 height 11
click at [178, 501] on div "Eraser" at bounding box center [173, 637] width 27 height 9
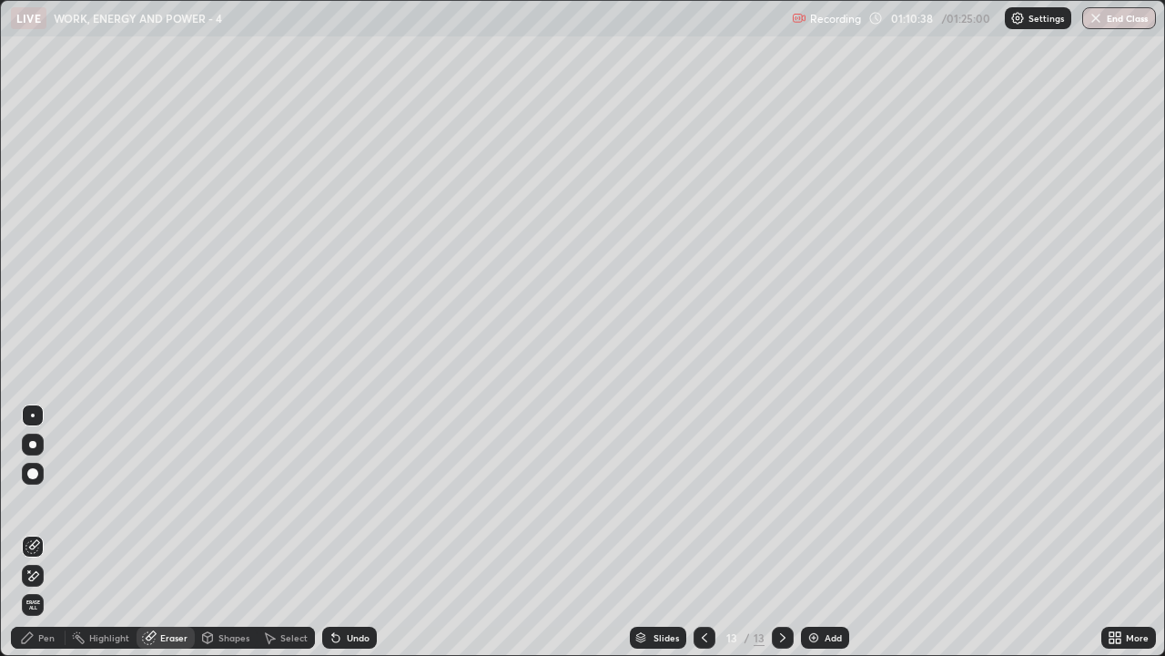
click at [46, 501] on div "Pen" at bounding box center [46, 637] width 16 height 9
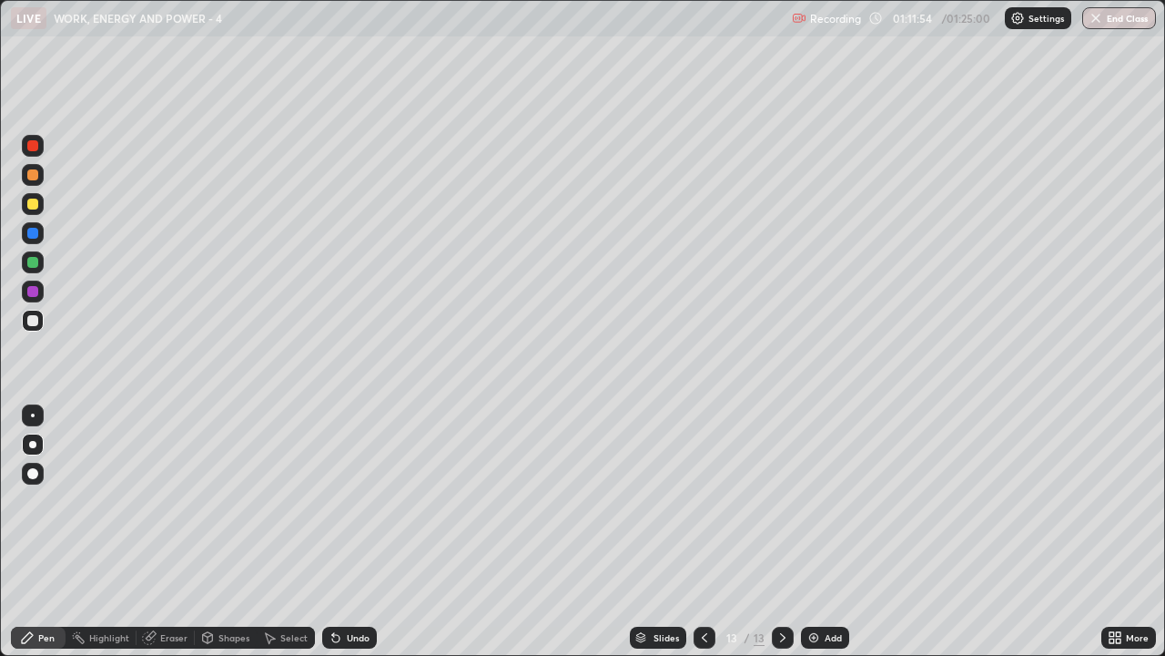
click at [820, 501] on div "Add" at bounding box center [825, 637] width 48 height 22
click at [51, 77] on div "Erase all" at bounding box center [33, 327] width 44 height 583
click at [368, 501] on div "Undo" at bounding box center [349, 637] width 55 height 22
click at [361, 501] on div "Undo" at bounding box center [358, 637] width 23 height 9
click at [360, 501] on div "Undo" at bounding box center [358, 637] width 23 height 9
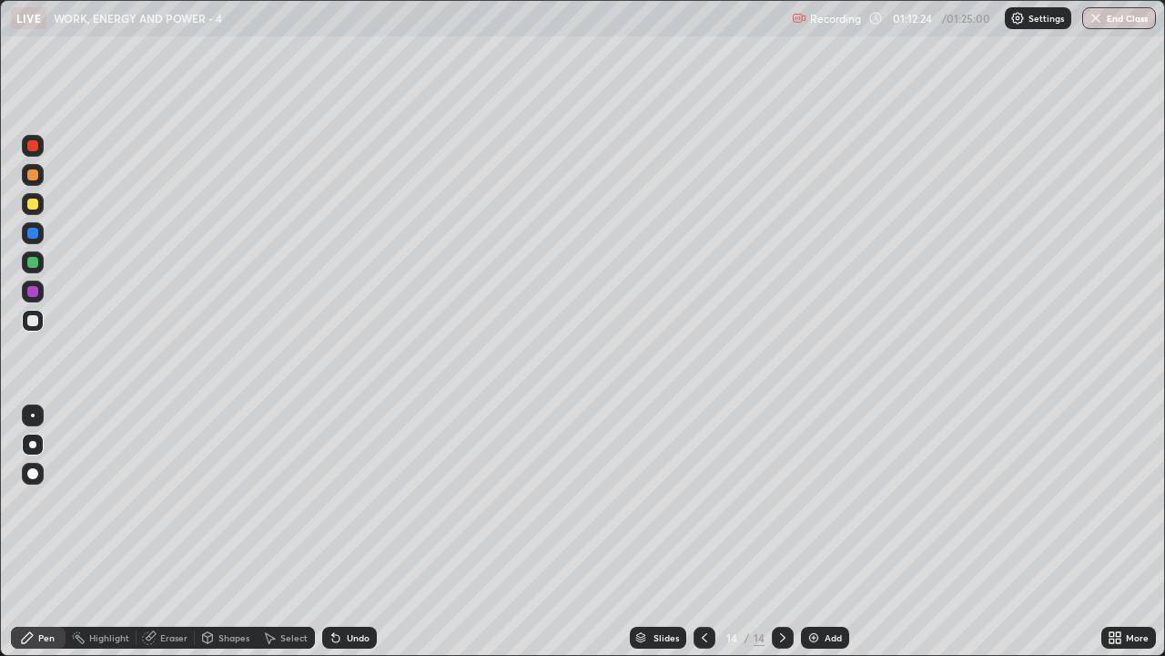
click at [361, 501] on div "Undo" at bounding box center [349, 637] width 55 height 22
click at [36, 204] on div at bounding box center [32, 203] width 11 height 11
click at [350, 501] on div "Undo" at bounding box center [349, 637] width 55 height 22
click at [40, 171] on div at bounding box center [33, 175] width 22 height 22
click at [36, 176] on div at bounding box center [32, 174] width 11 height 11
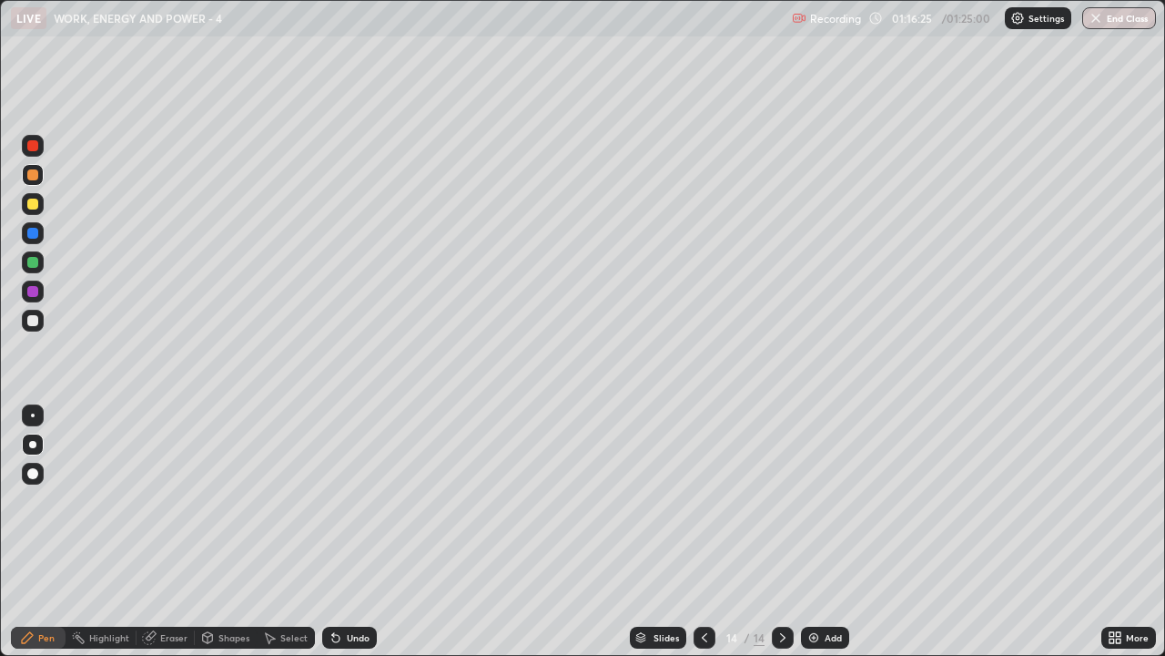
click at [830, 501] on div "Add" at bounding box center [825, 637] width 48 height 22
click at [705, 501] on icon at bounding box center [704, 637] width 5 height 9
click at [1109, 22] on button "End Class" at bounding box center [1120, 18] width 72 height 22
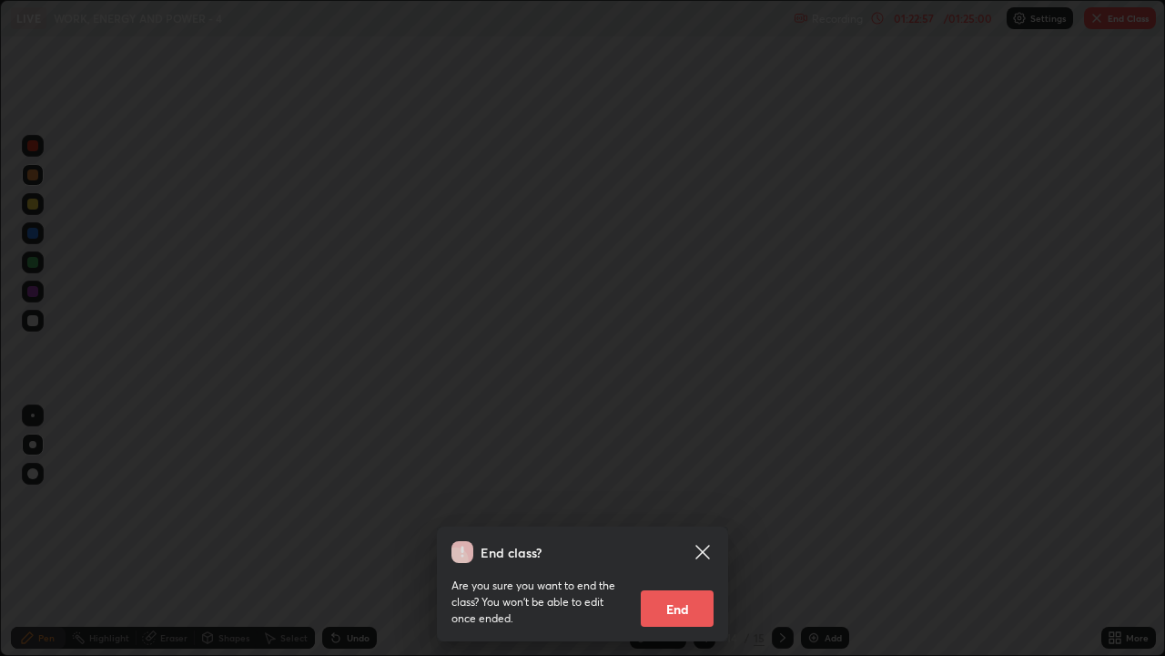
click at [681, 501] on button "End" at bounding box center [677, 608] width 73 height 36
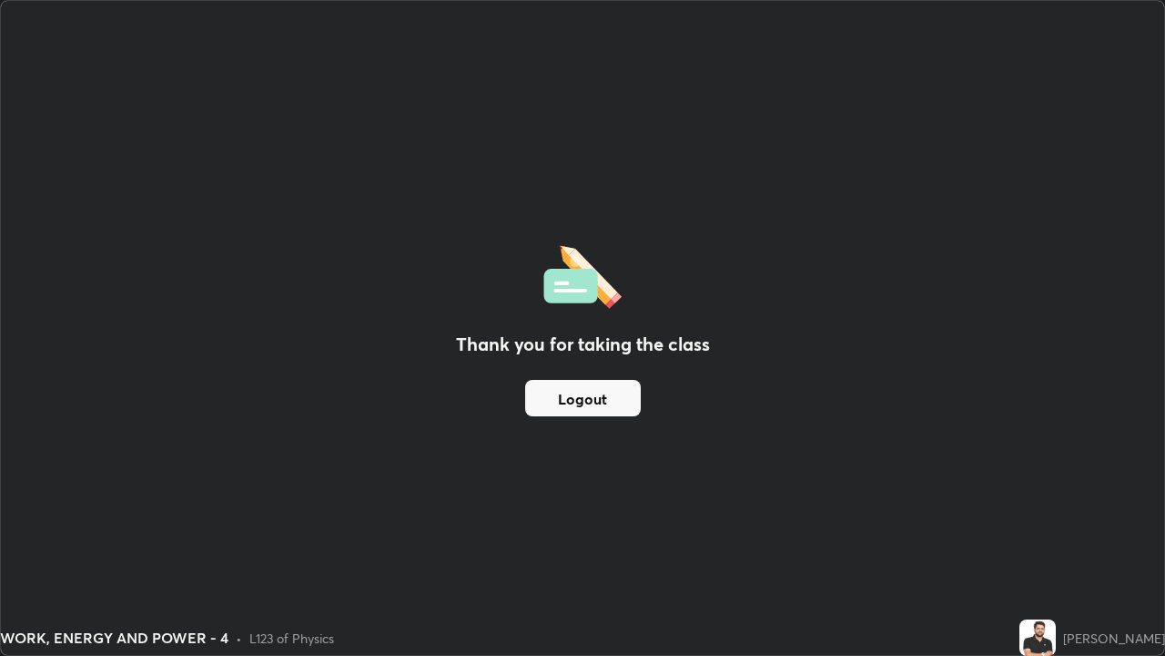
click at [624, 398] on button "Logout" at bounding box center [583, 398] width 116 height 36
